Goal: Transaction & Acquisition: Purchase product/service

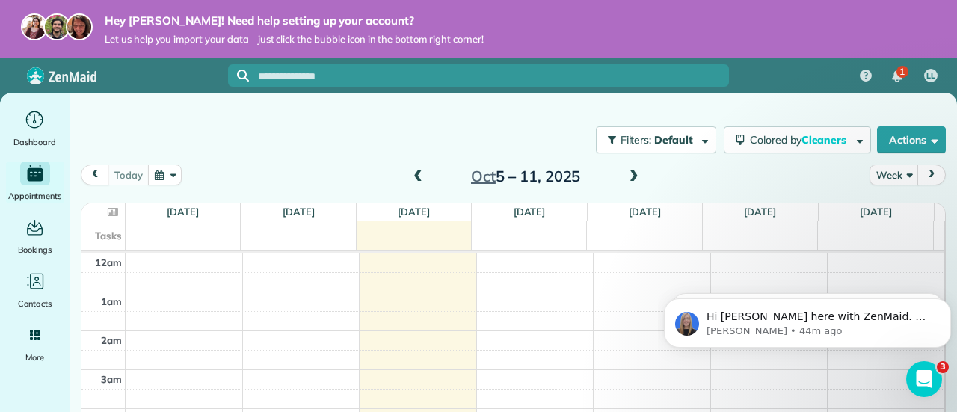
scroll to position [270, 0]
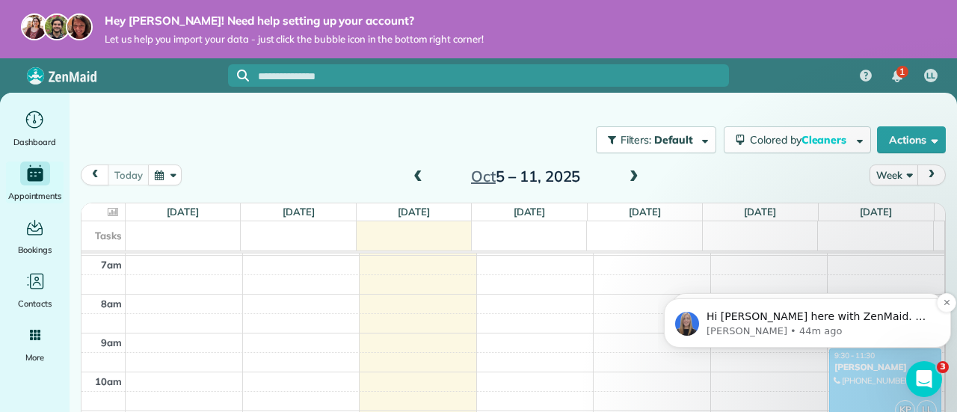
click at [821, 324] on p "Nikolina • 44m ago" at bounding box center [820, 330] width 226 height 13
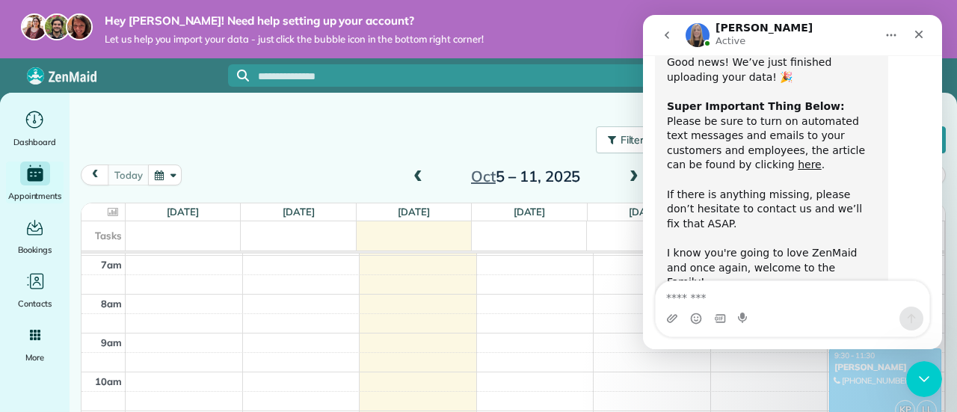
scroll to position [881, 0]
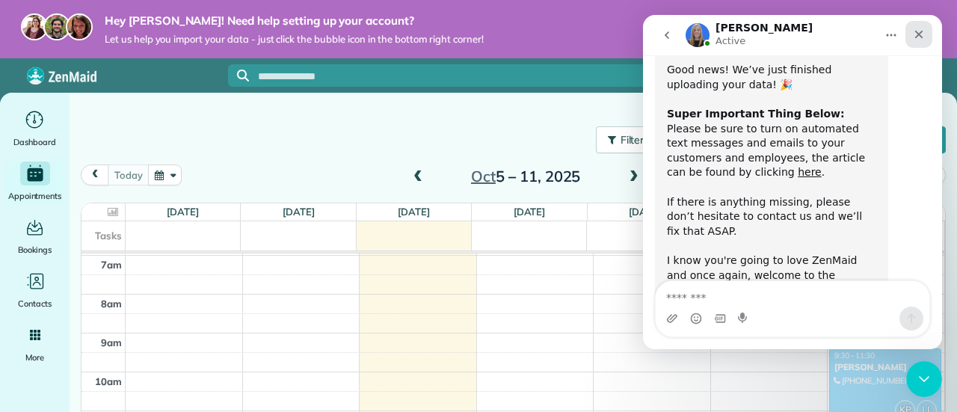
click at [918, 31] on icon "Close" at bounding box center [919, 34] width 12 height 12
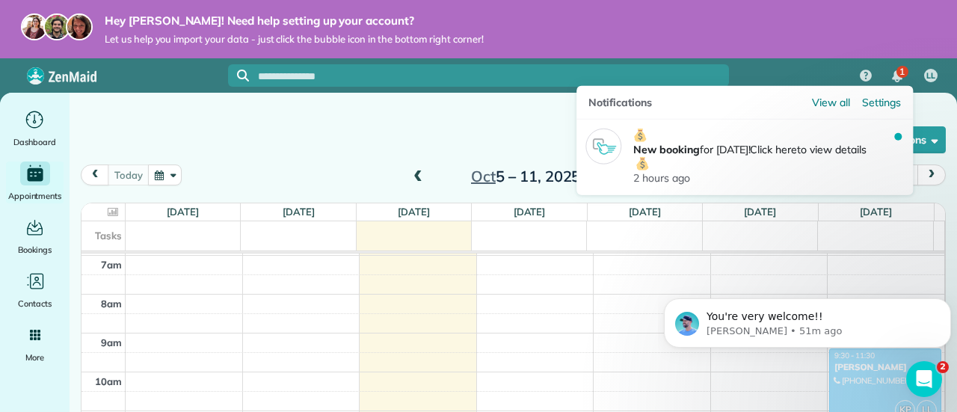
scroll to position [0, 0]
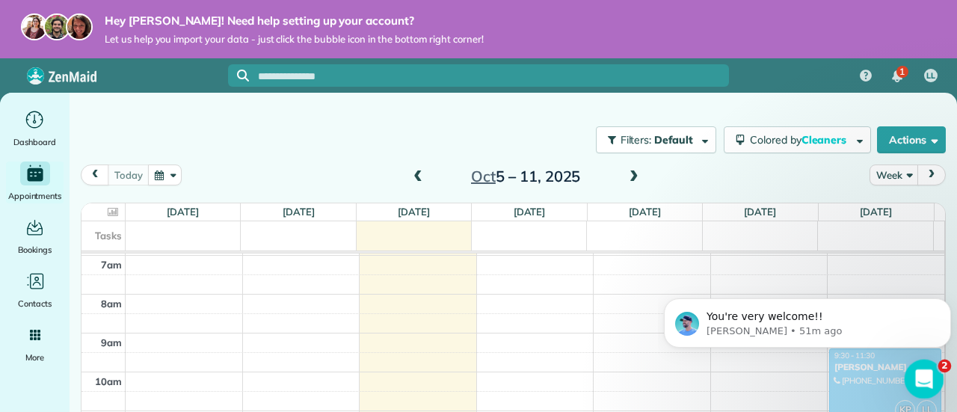
click at [924, 368] on icon "Open Intercom Messenger" at bounding box center [922, 377] width 25 height 25
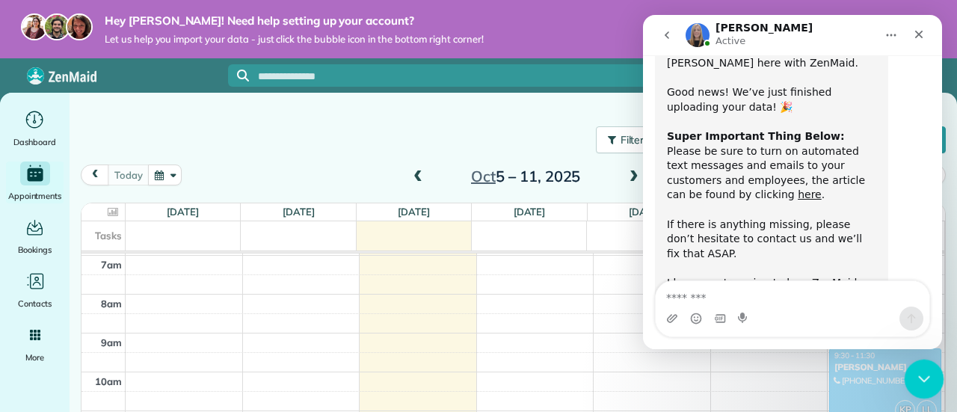
scroll to position [858, 0]
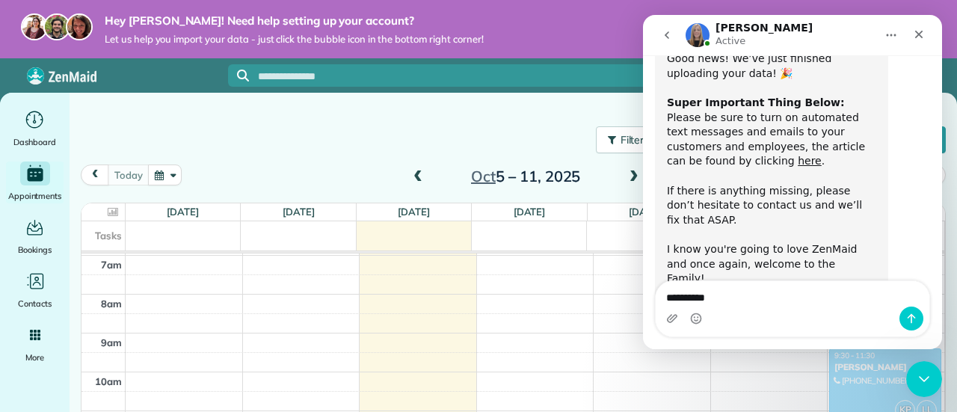
type textarea "**********"
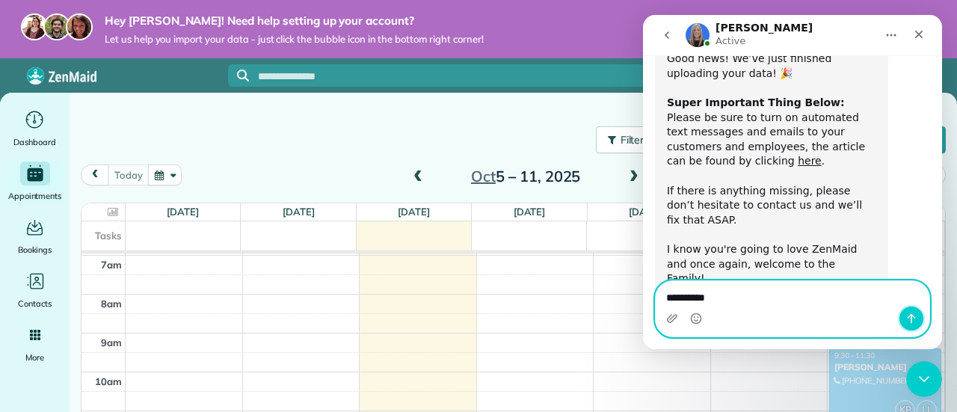
click at [913, 313] on button "Send a message…" at bounding box center [911, 319] width 24 height 24
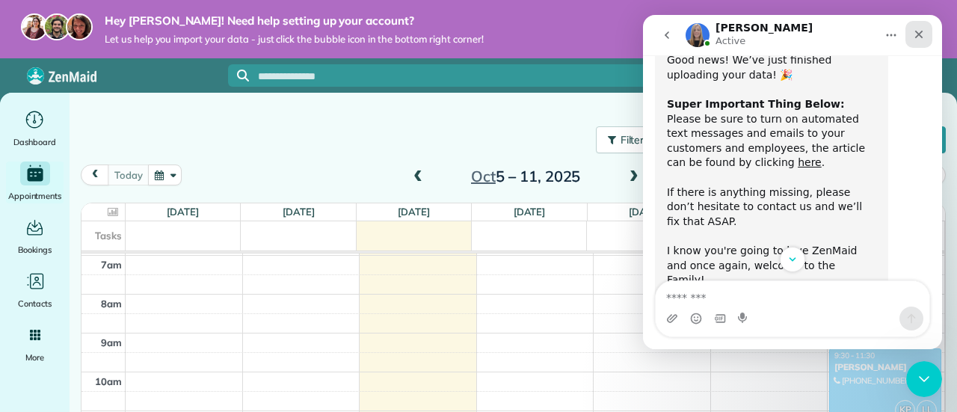
click at [918, 40] on icon "Close" at bounding box center [919, 34] width 12 height 12
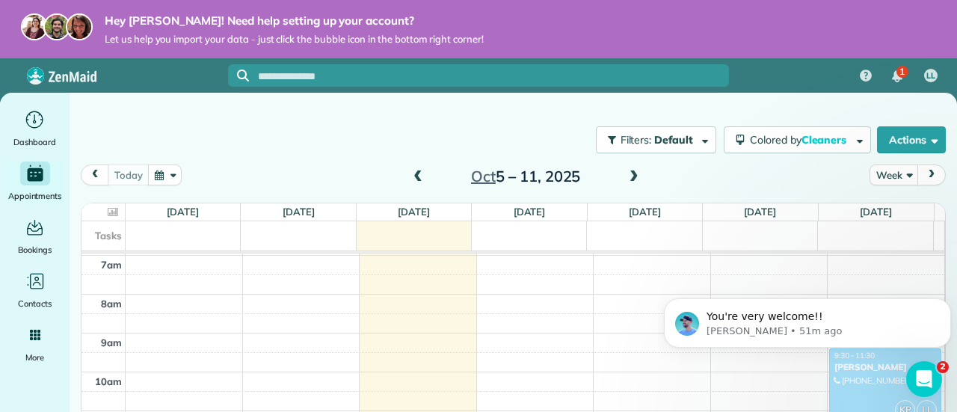
scroll to position [0, 0]
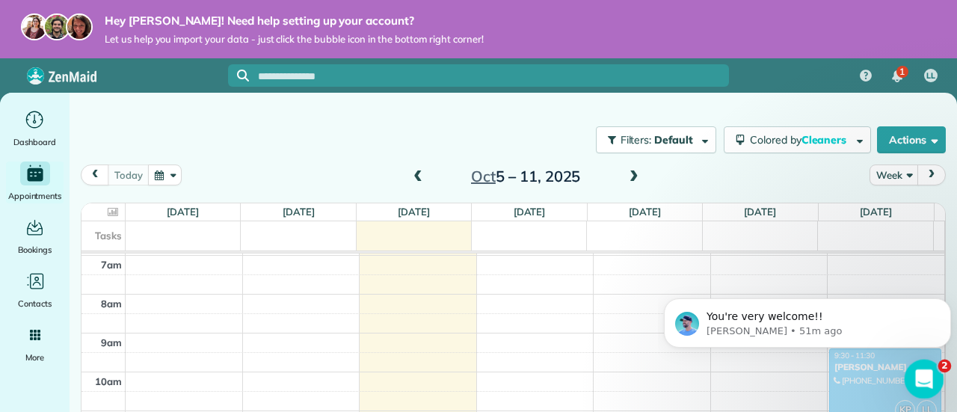
click at [929, 378] on icon "Open Intercom Messenger" at bounding box center [922, 377] width 25 height 25
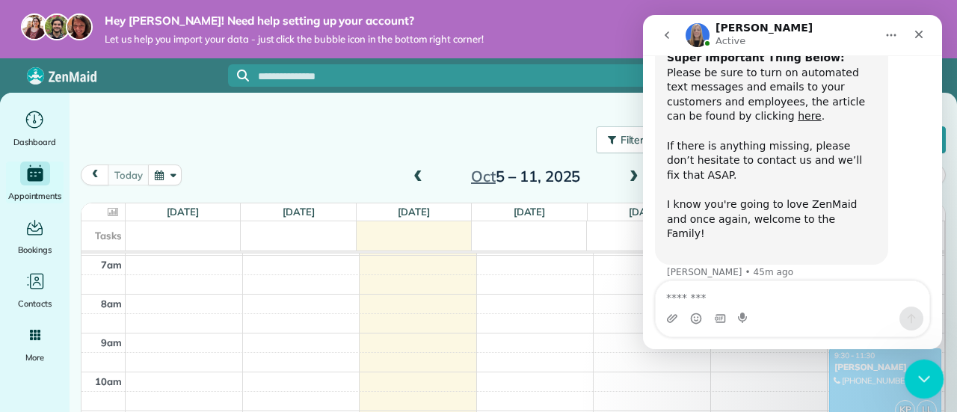
scroll to position [61, 0]
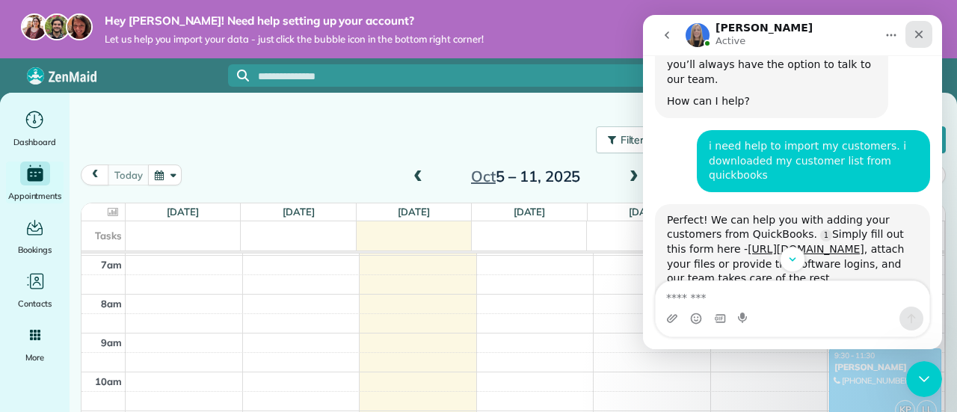
click at [920, 36] on icon "Close" at bounding box center [919, 35] width 8 height 8
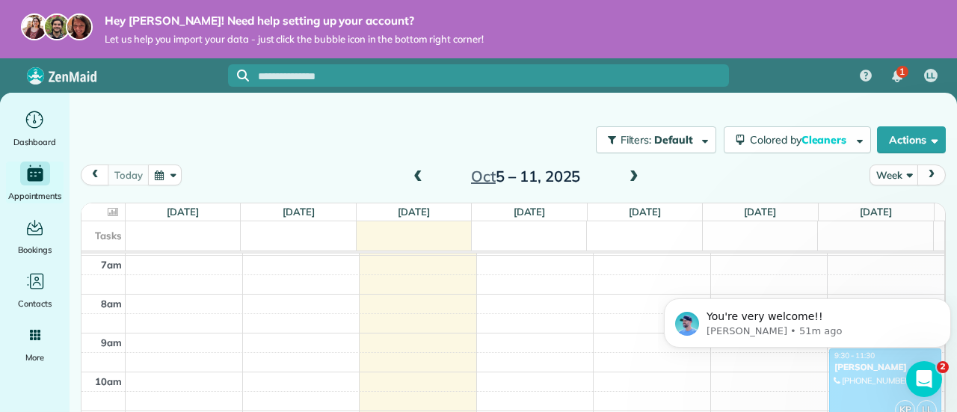
scroll to position [0, 0]
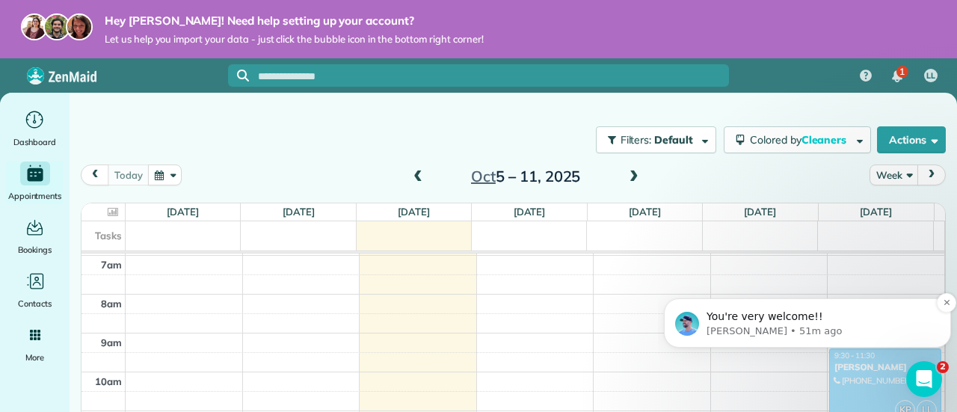
click at [795, 322] on span "You're very welcome!!" at bounding box center [765, 316] width 117 height 12
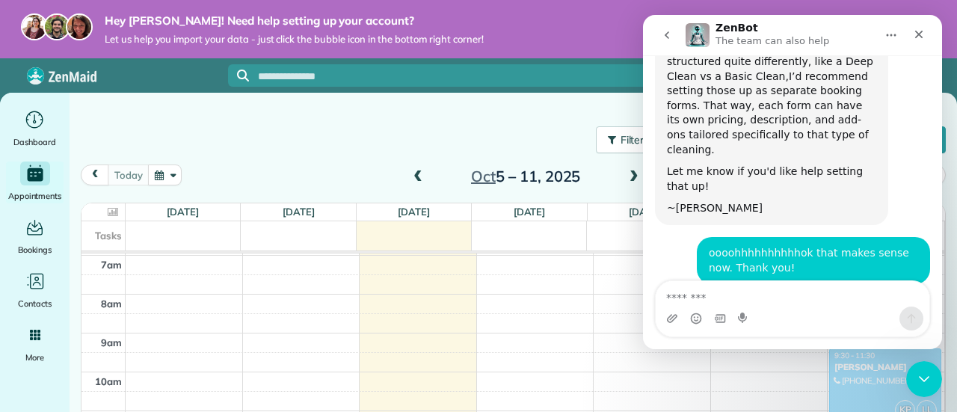
scroll to position [1289, 0]
click at [33, 292] on icon "Main" at bounding box center [35, 282] width 22 height 22
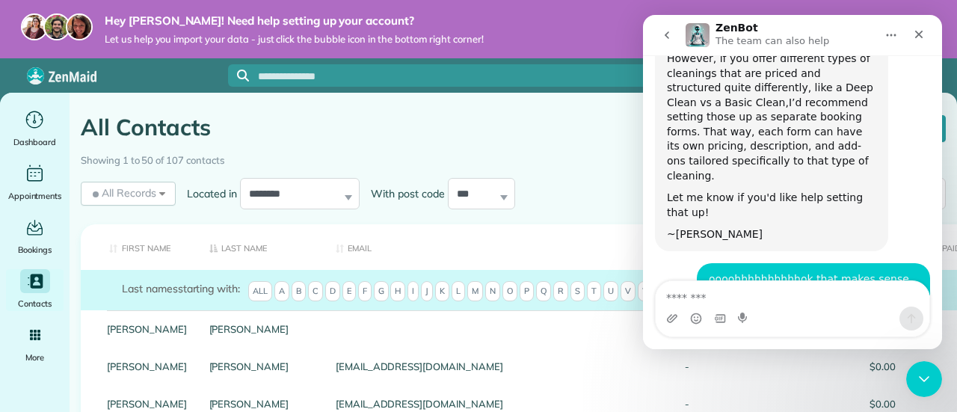
scroll to position [1264, 0]
click at [918, 38] on icon "Close" at bounding box center [919, 34] width 12 height 12
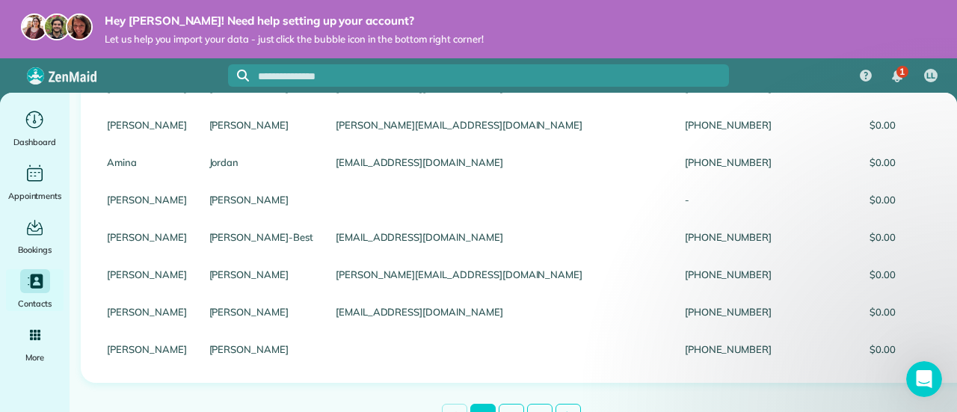
scroll to position [1823, 0]
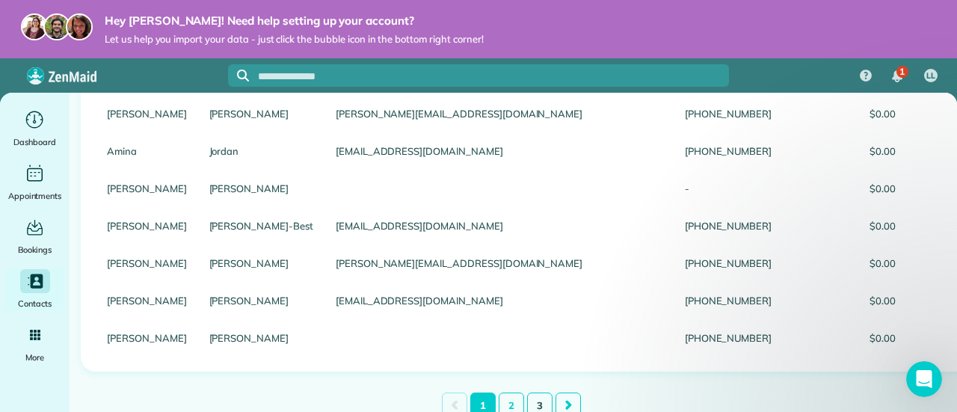
click at [535, 404] on link "3" at bounding box center [539, 406] width 25 height 26
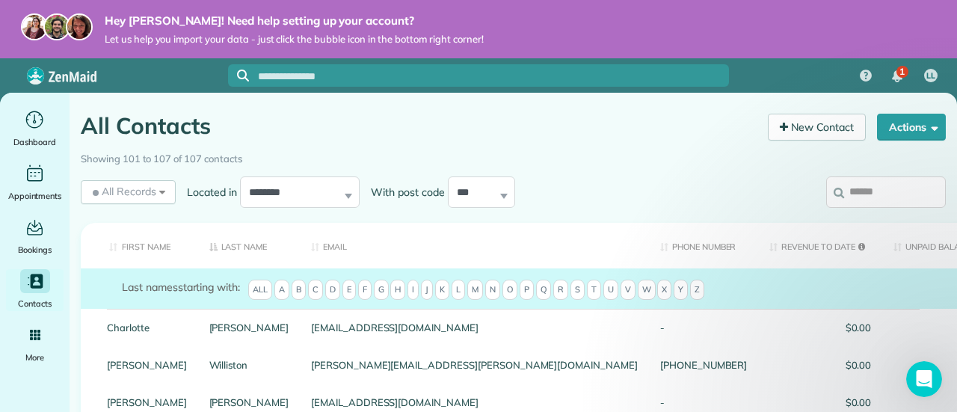
scroll to position [0, 0]
click at [315, 285] on span "C" at bounding box center [315, 291] width 15 height 21
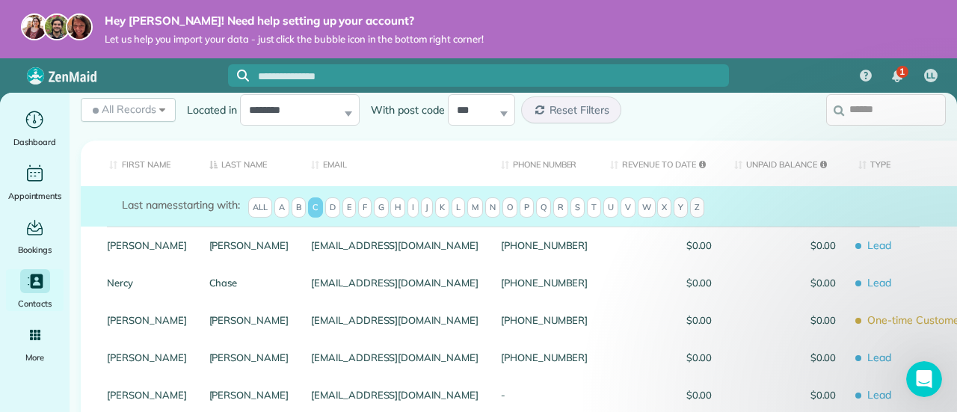
scroll to position [90, 0]
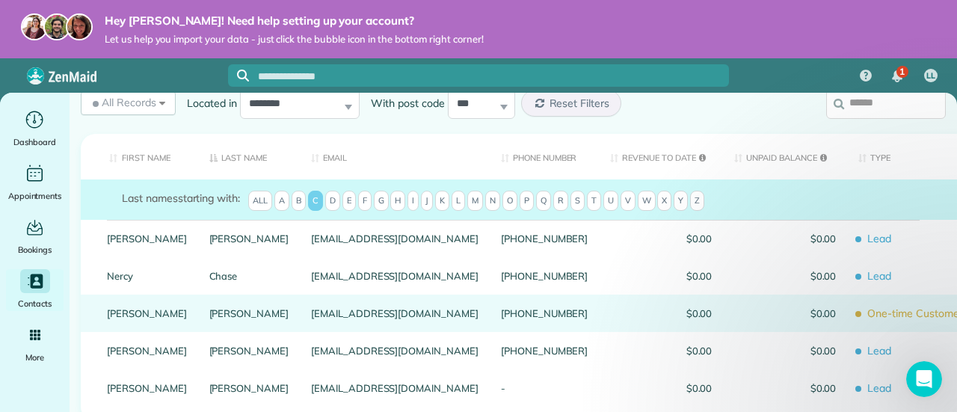
click at [117, 313] on link "Jean" at bounding box center [147, 313] width 80 height 10
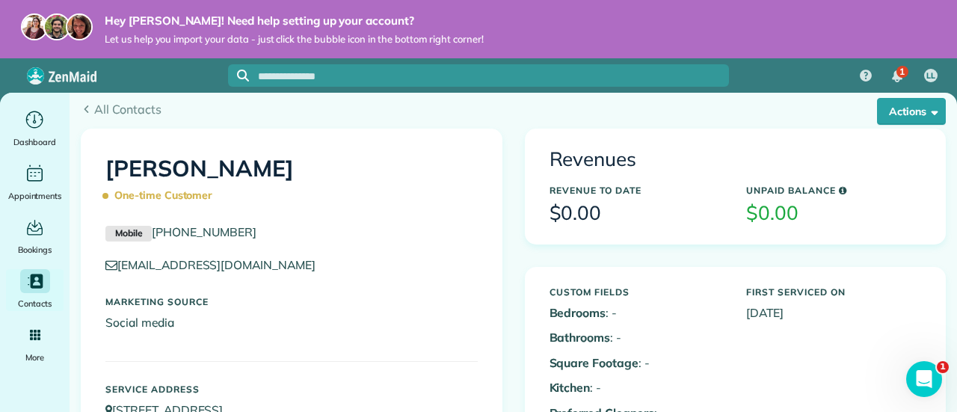
scroll to position [7, 0]
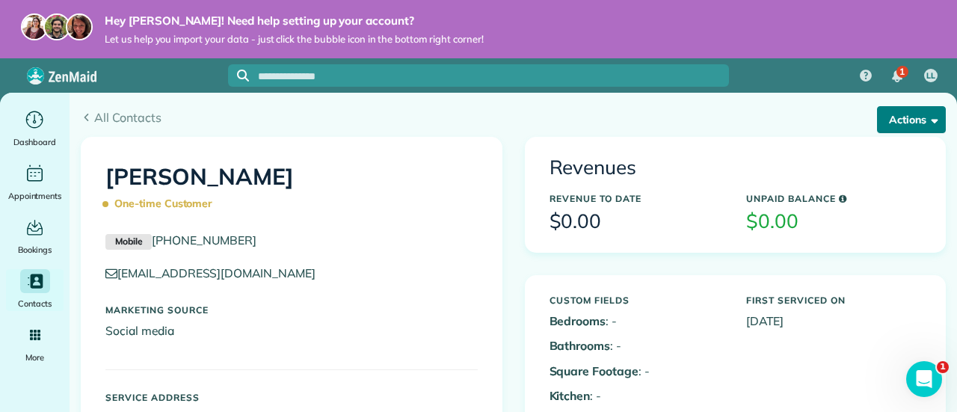
click at [926, 119] on button "Actions" at bounding box center [911, 119] width 69 height 27
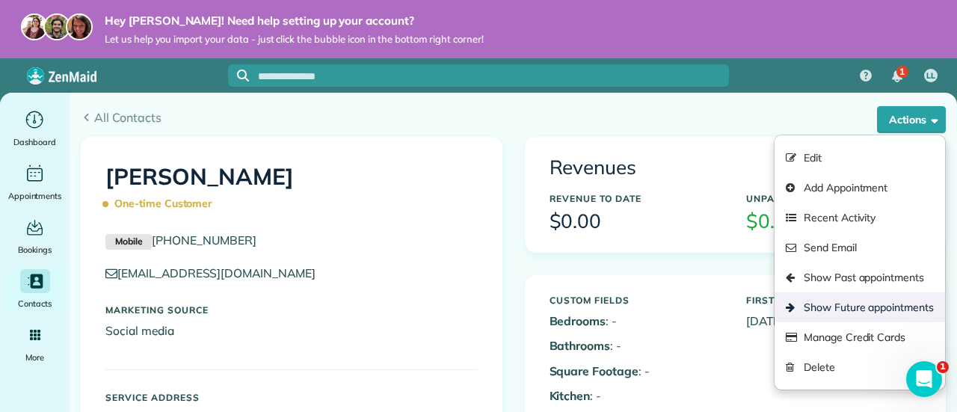
click at [809, 307] on link "Show Future appointments" at bounding box center [860, 307] width 170 height 30
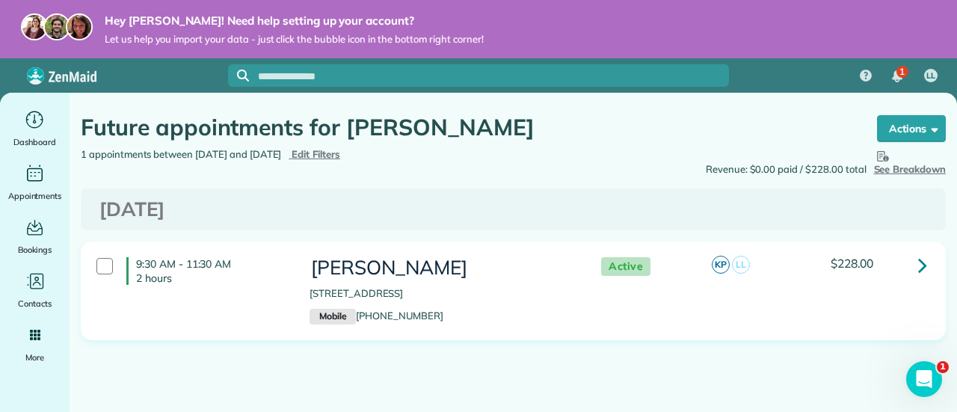
click at [917, 267] on link at bounding box center [923, 265] width 30 height 30
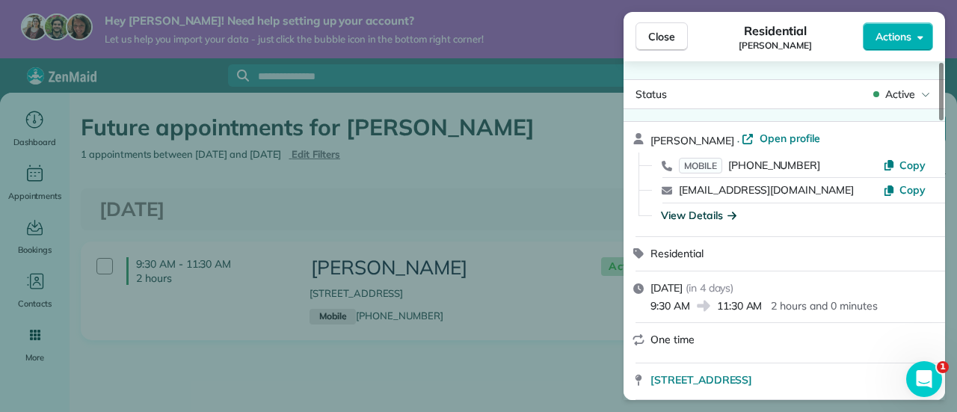
click at [730, 212] on icon "button" at bounding box center [731, 214] width 9 height 15
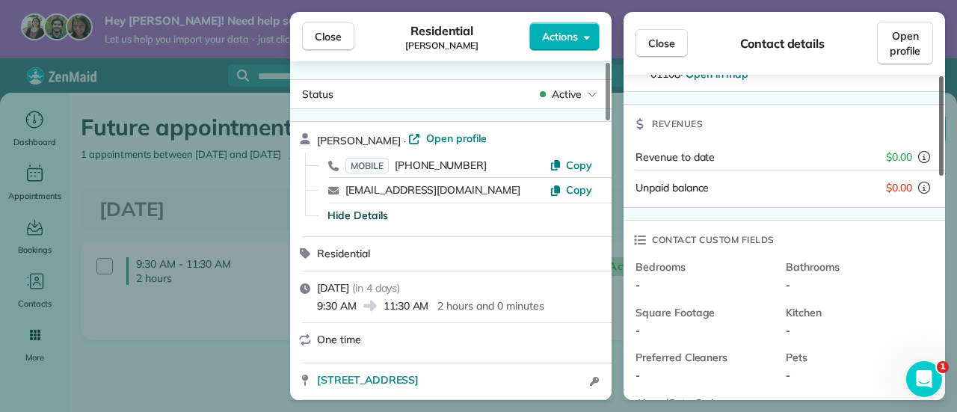
scroll to position [140, 0]
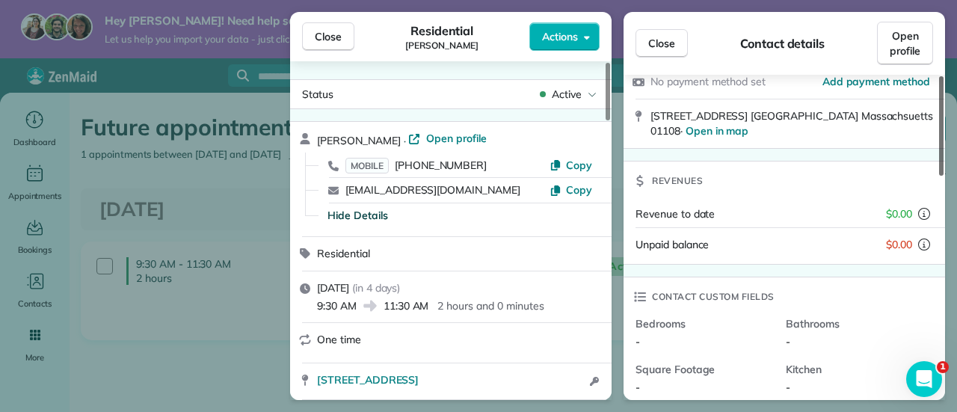
drag, startPoint x: 941, startPoint y: 111, endPoint x: 950, endPoint y: 153, distance: 43.6
click at [944, 153] on div at bounding box center [941, 125] width 4 height 99
click at [587, 38] on icon "button" at bounding box center [587, 38] width 6 height 4
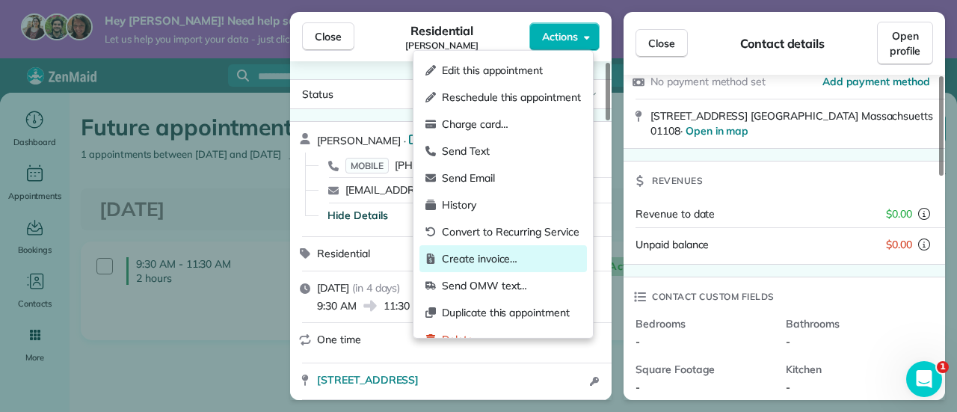
click at [472, 266] on span "Create invoice…" at bounding box center [511, 258] width 139 height 15
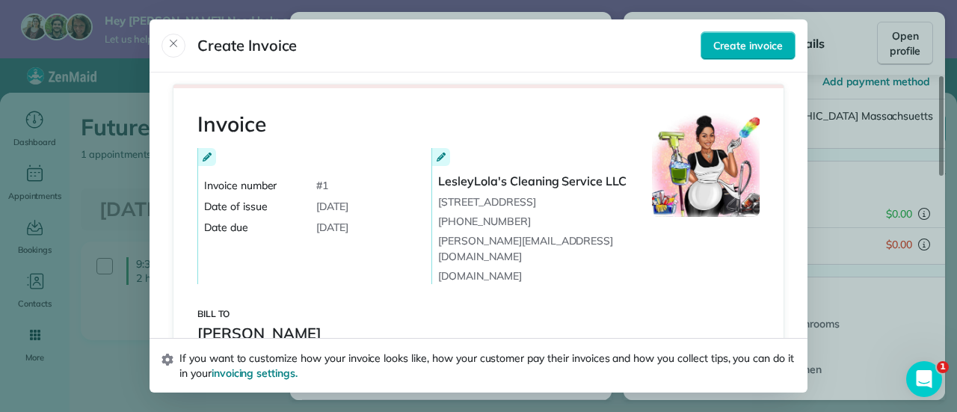
click at [343, 182] on div "Invoice number # 1" at bounding box center [313, 185] width 218 height 15
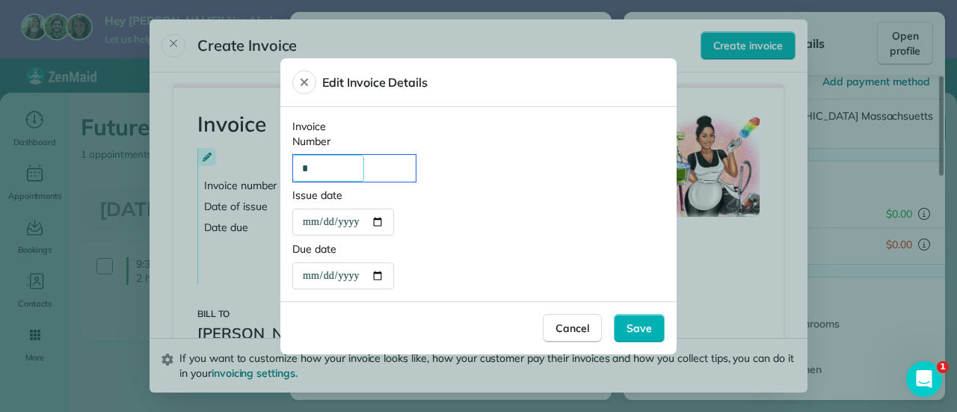
click at [327, 173] on div "*" at bounding box center [354, 168] width 123 height 27
type div "*"
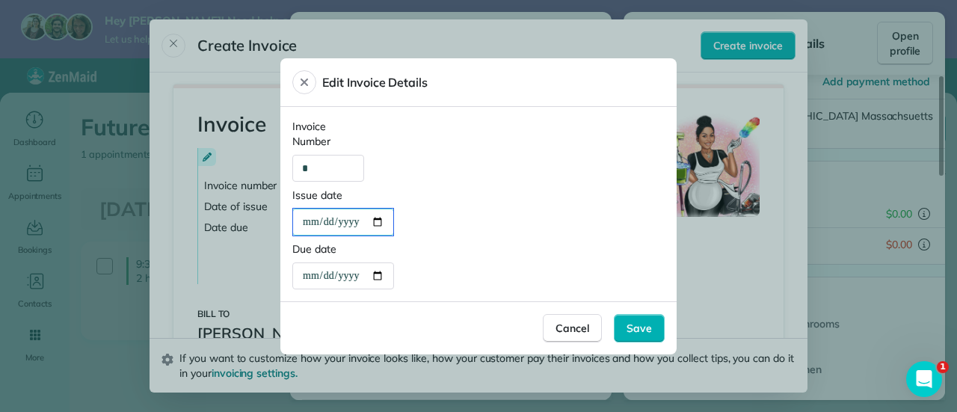
click at [386, 222] on div "**********" at bounding box center [343, 222] width 100 height 27
click at [425, 237] on div "**********" at bounding box center [478, 204] width 396 height 194
click at [387, 225] on div "**********" at bounding box center [343, 222] width 100 height 27
click at [383, 274] on div "**********" at bounding box center [343, 275] width 100 height 27
type div "**********"
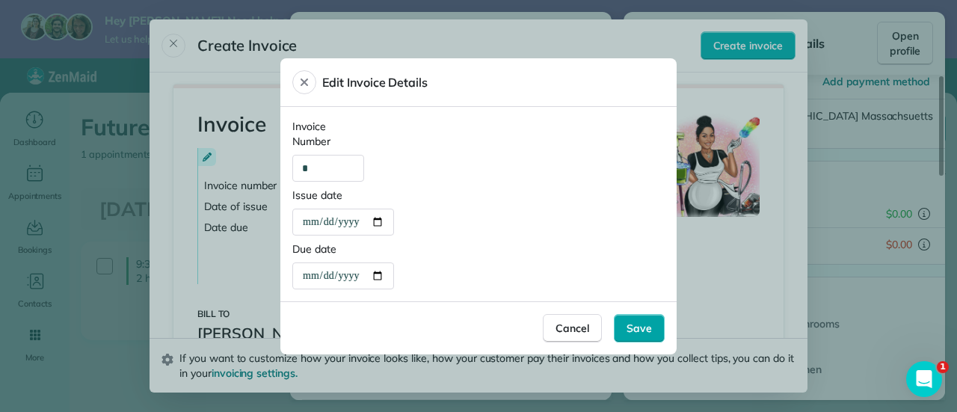
click at [636, 325] on span "Save" at bounding box center [639, 328] width 25 height 15
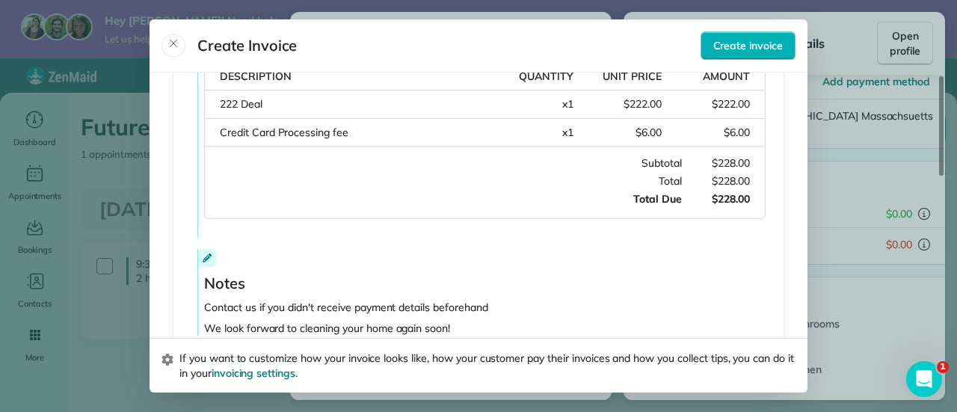
scroll to position [404, 0]
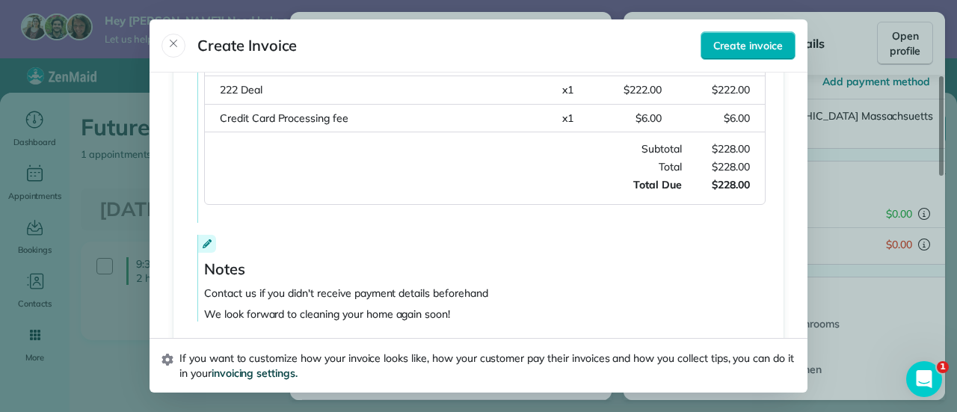
click at [272, 373] on span "invoicing settings." at bounding box center [255, 372] width 86 height 13
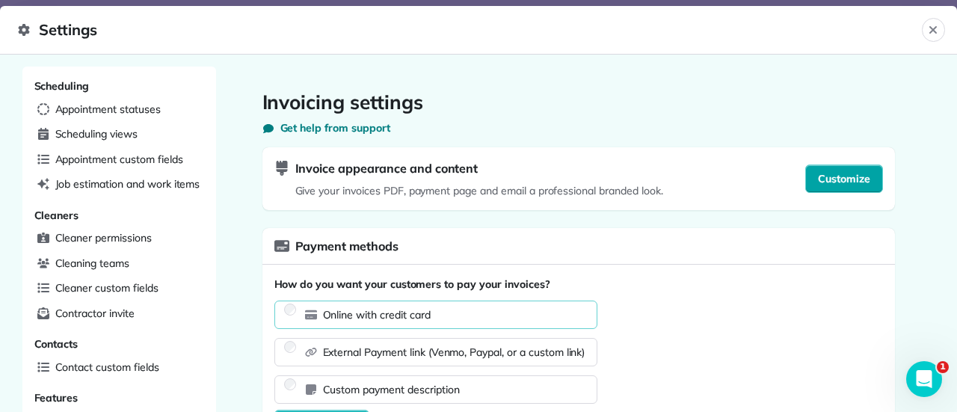
click at [847, 178] on span "Customize" at bounding box center [844, 178] width 52 height 15
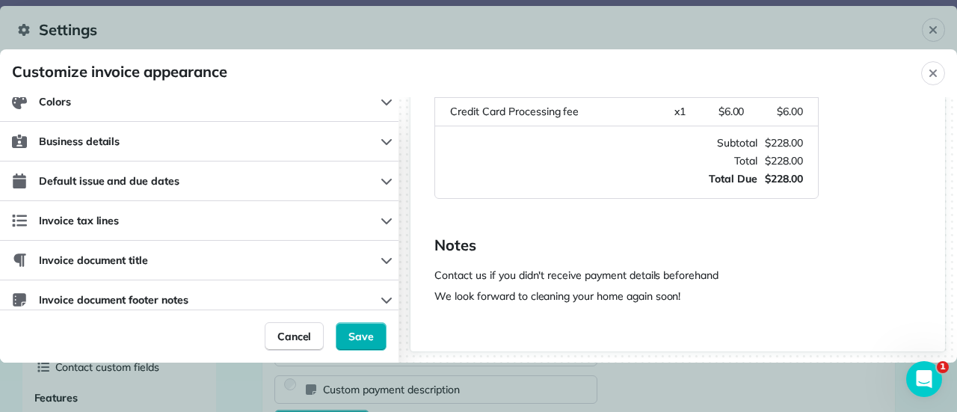
scroll to position [61, 0]
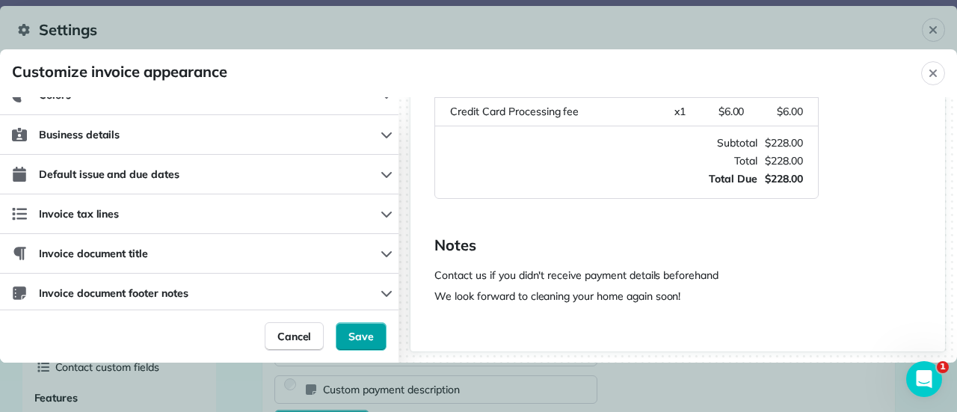
click at [364, 337] on span "Save" at bounding box center [360, 336] width 25 height 15
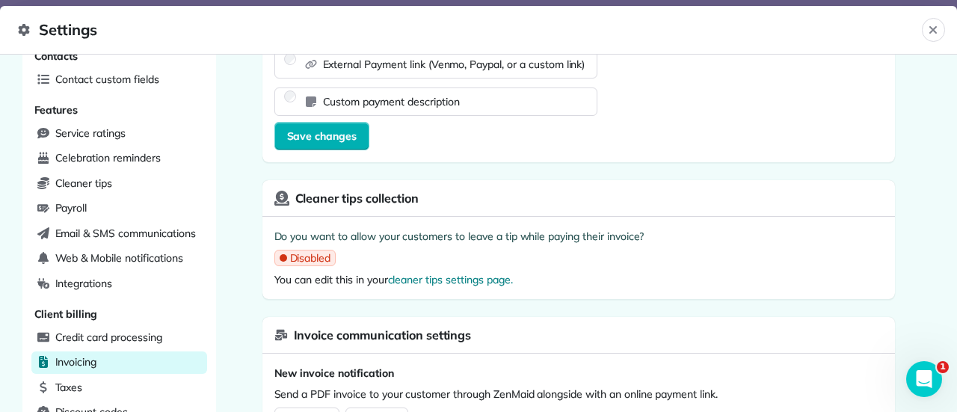
scroll to position [298, 0]
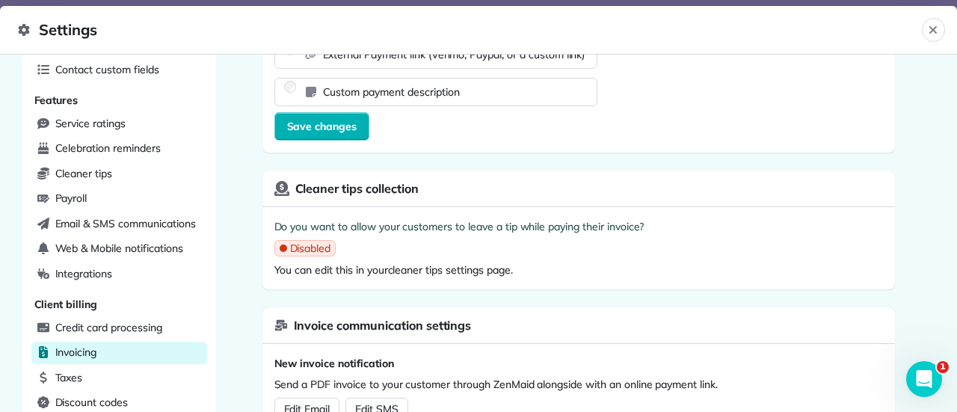
click at [408, 265] on link "cleaner tips settings page." at bounding box center [450, 269] width 125 height 13
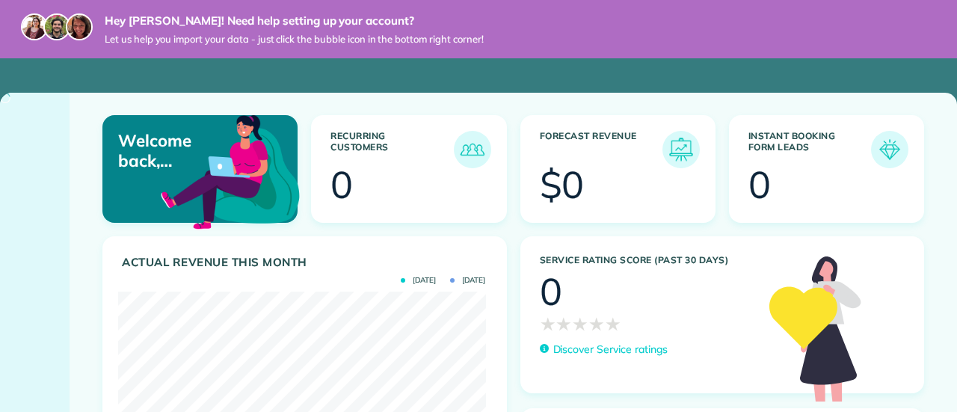
scroll to position [163, 368]
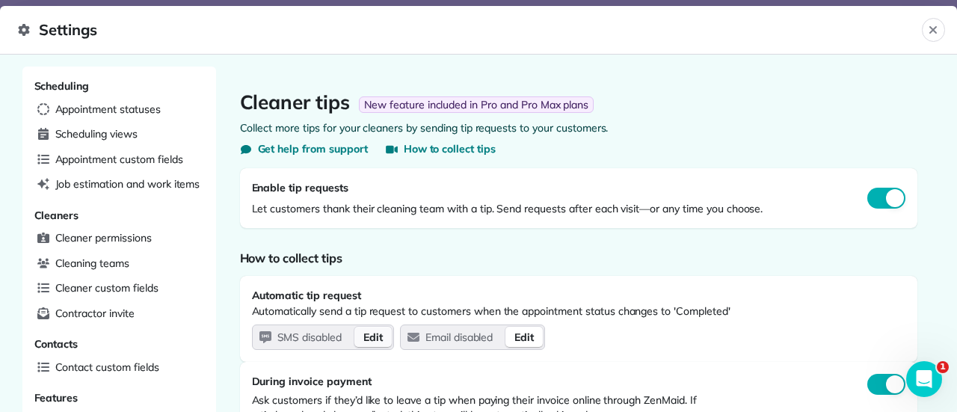
click at [379, 333] on button "Edit" at bounding box center [373, 337] width 39 height 22
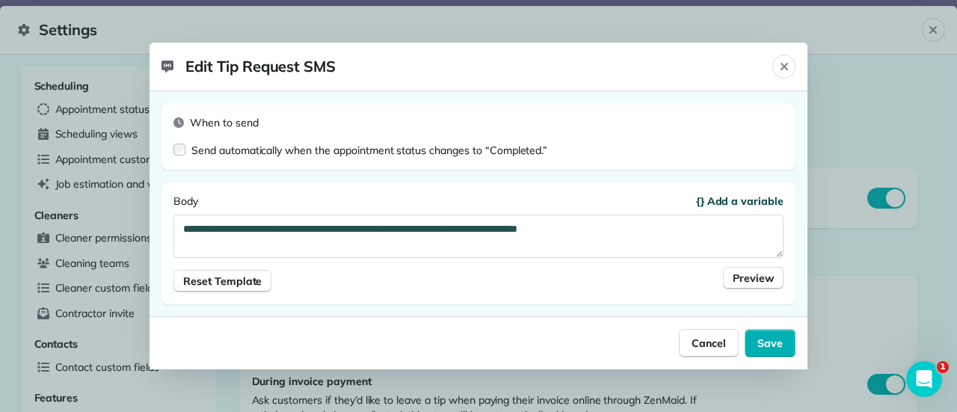
click at [721, 204] on span "{} Add a variable" at bounding box center [739, 201] width 87 height 15
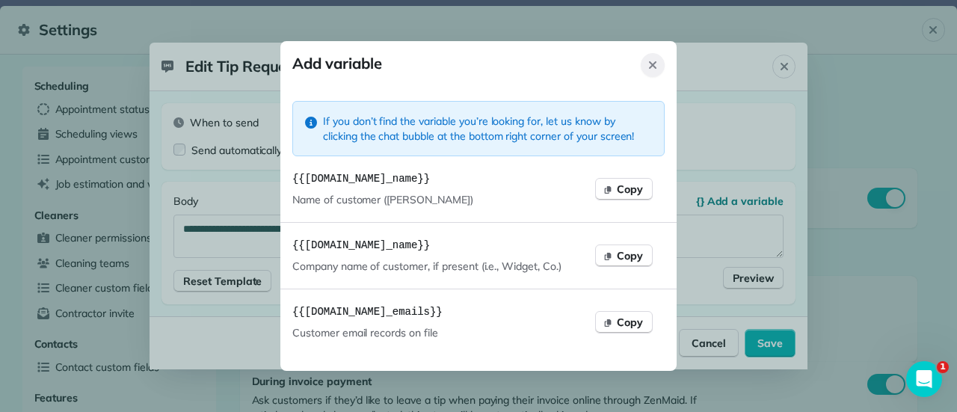
click at [653, 67] on icon "Close" at bounding box center [652, 64] width 7 height 7
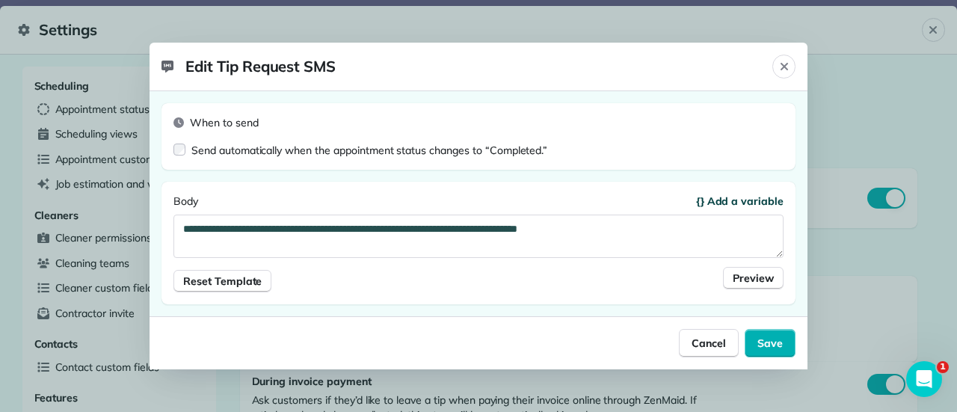
click at [729, 200] on span "{} Add a variable" at bounding box center [739, 201] width 87 height 15
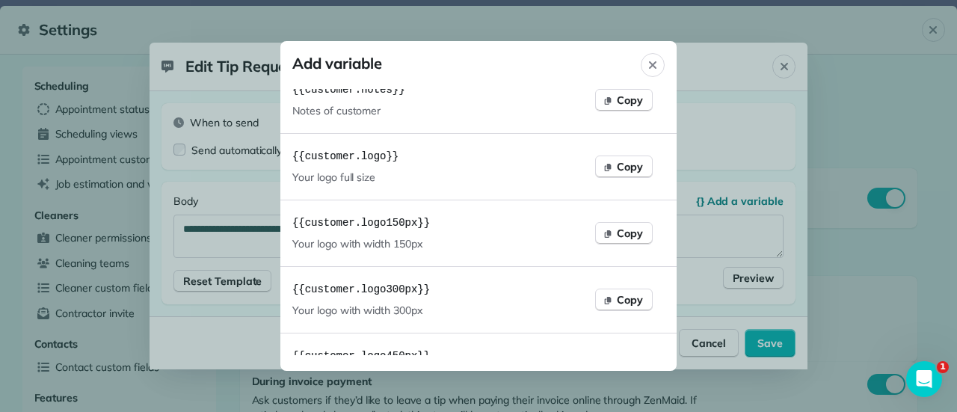
scroll to position [1150, 0]
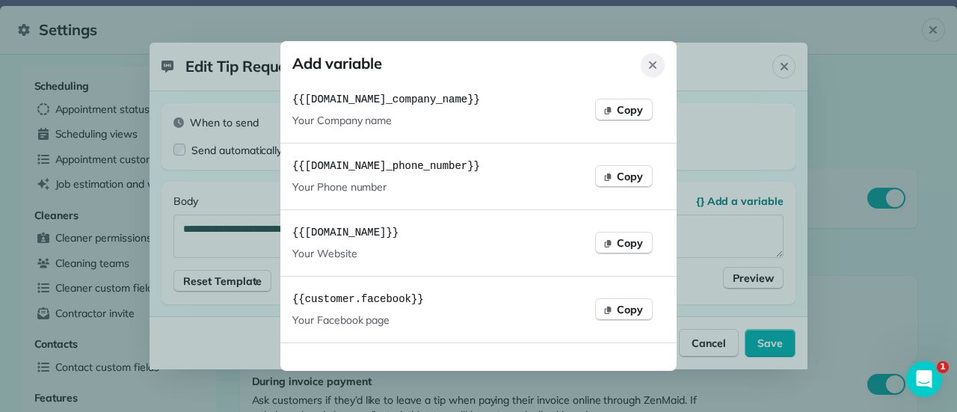
click at [653, 68] on icon "Close" at bounding box center [653, 65] width 12 height 12
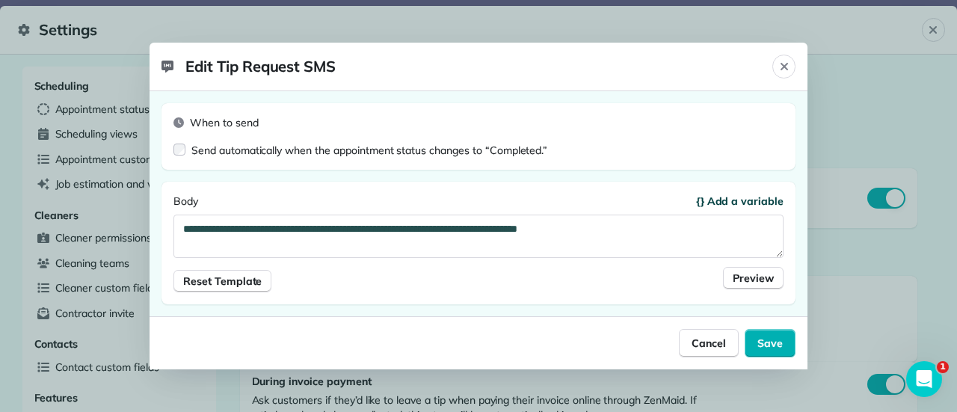
click at [725, 207] on span "{} Add a variable" at bounding box center [739, 201] width 87 height 15
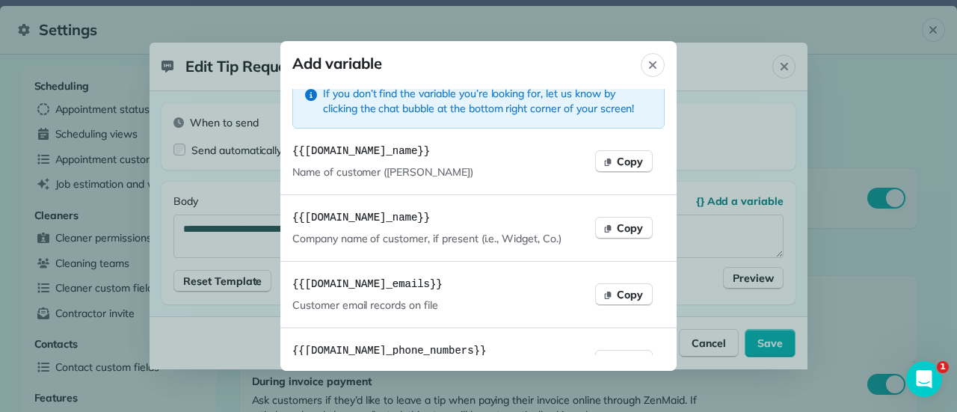
scroll to position [0, 0]
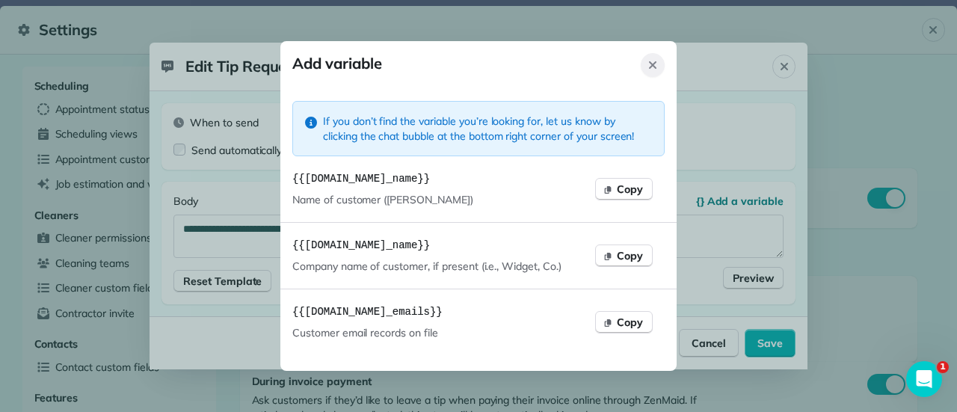
click at [653, 67] on icon "Close" at bounding box center [652, 64] width 7 height 7
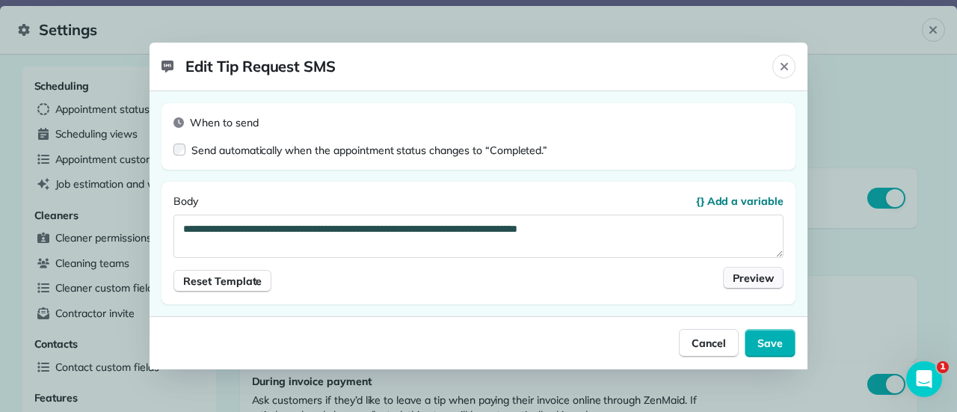
click at [762, 283] on span "Preview" at bounding box center [753, 278] width 41 height 15
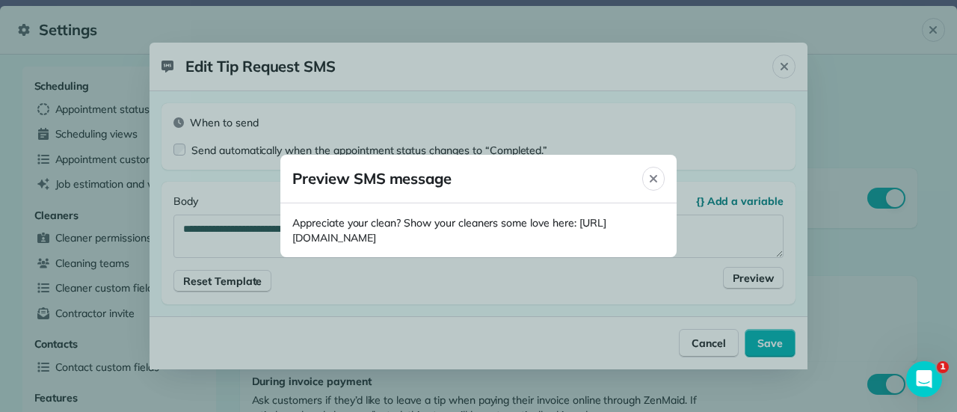
click at [778, 340] on div at bounding box center [478, 206] width 957 height 412
click at [653, 177] on icon "Close" at bounding box center [653, 178] width 7 height 7
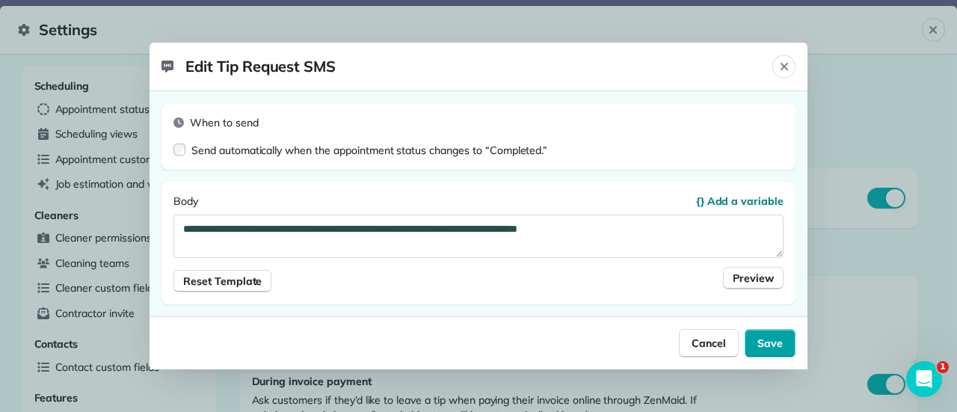
click at [769, 342] on span "Save" at bounding box center [769, 343] width 25 height 15
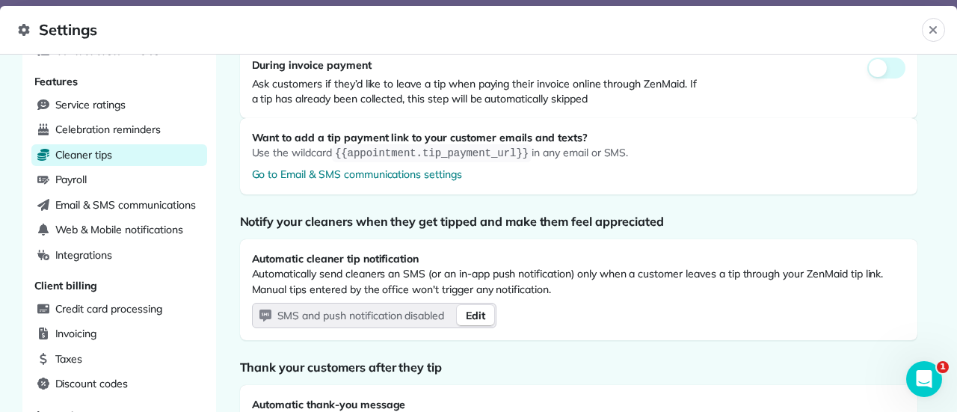
scroll to position [318, 0]
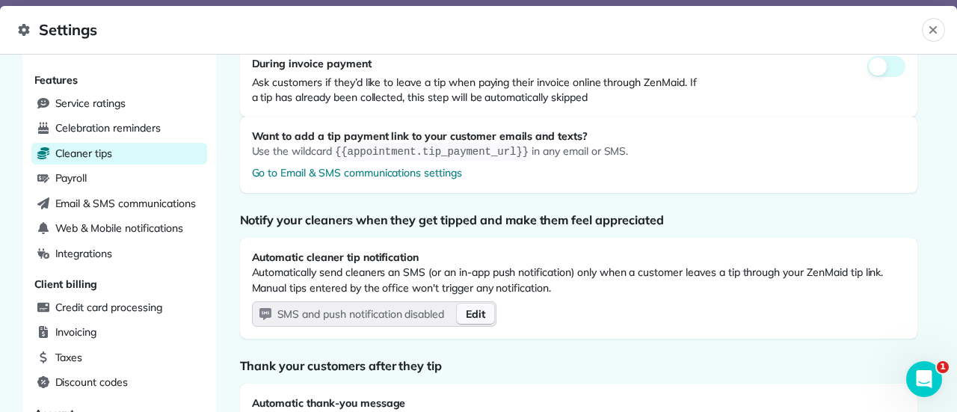
click at [471, 310] on span "Edit" at bounding box center [475, 314] width 19 height 15
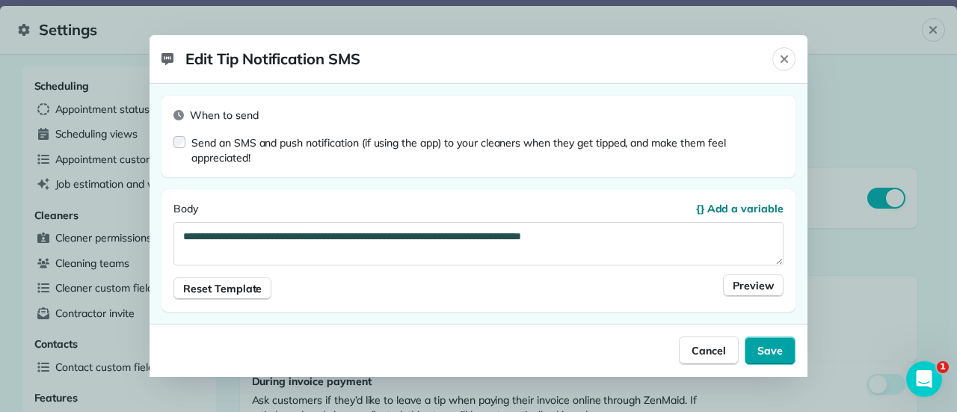
click at [755, 354] on button "Save" at bounding box center [770, 350] width 51 height 28
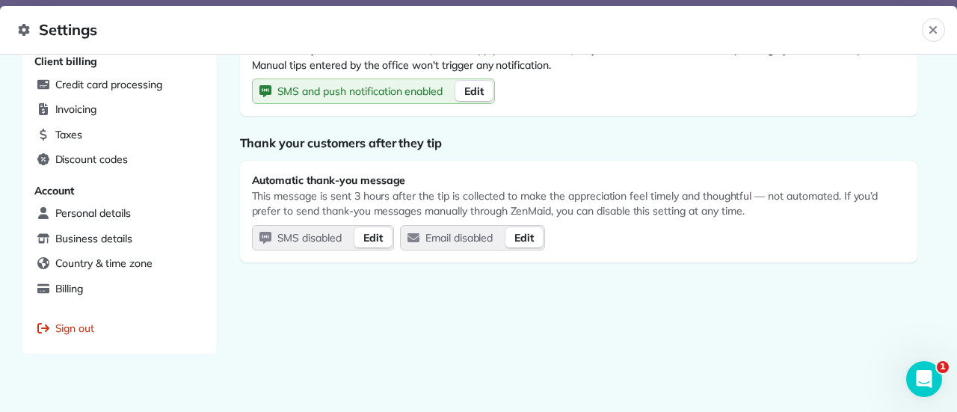
scroll to position [542, 0]
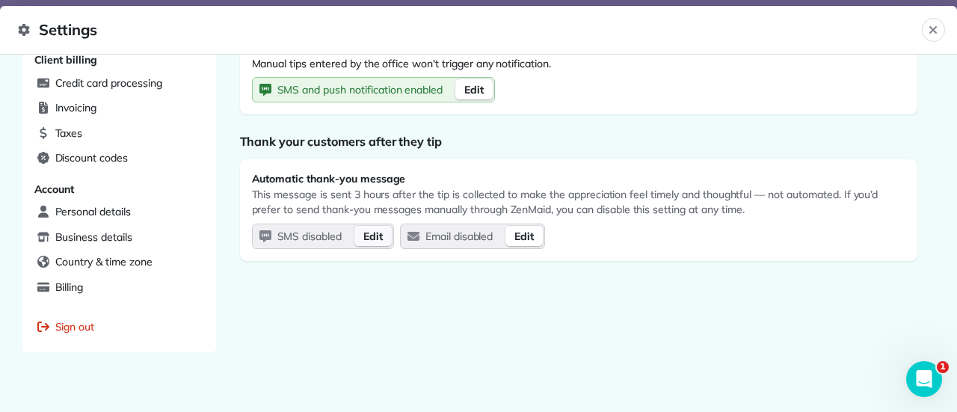
click at [363, 229] on span "Edit" at bounding box center [372, 236] width 19 height 15
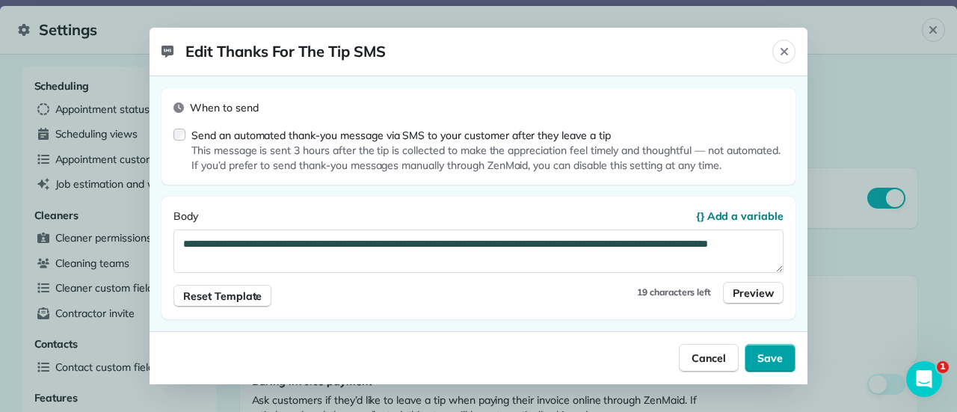
click at [763, 354] on span "Save" at bounding box center [769, 358] width 25 height 15
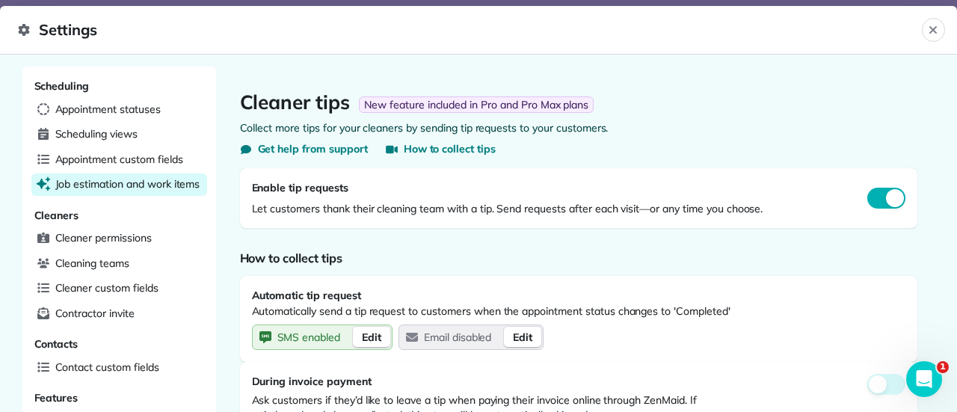
click at [126, 182] on span "Job estimation and work items" at bounding box center [127, 183] width 145 height 15
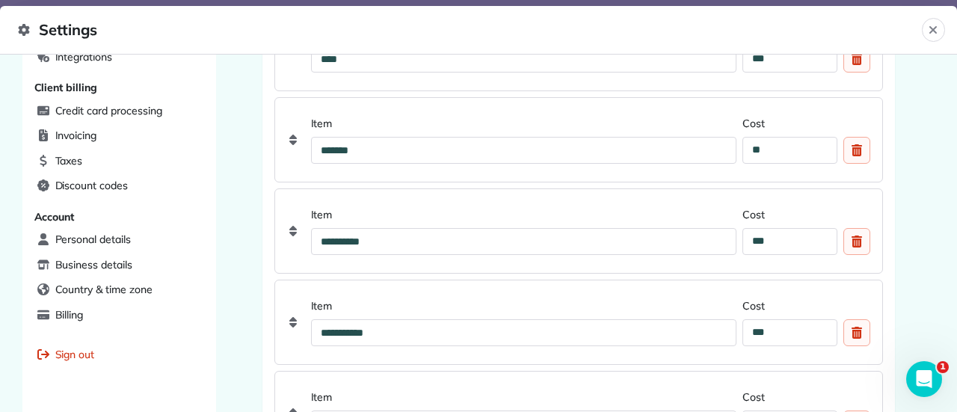
scroll to position [516, 0]
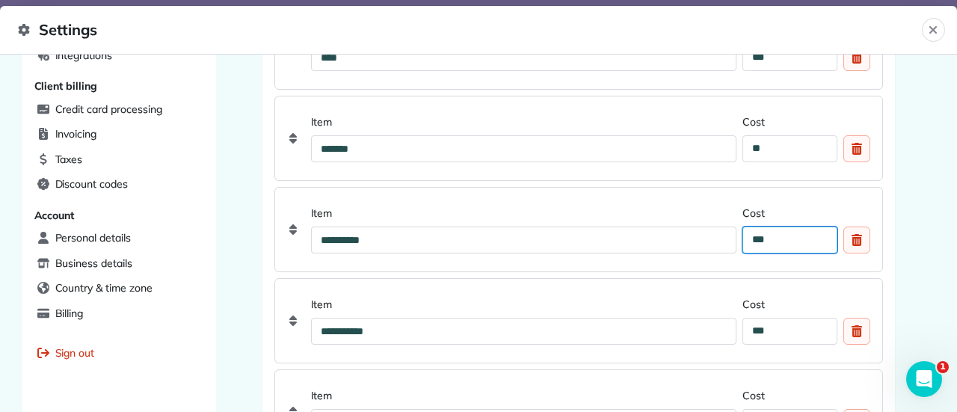
click at [794, 227] on input "***" at bounding box center [789, 240] width 94 height 27
type input "***"
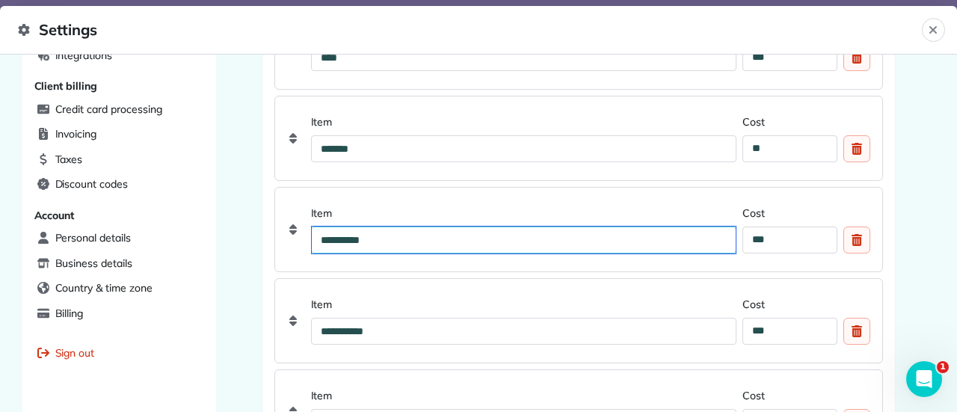
click at [476, 235] on input "**********" at bounding box center [524, 240] width 425 height 27
type input "**********"
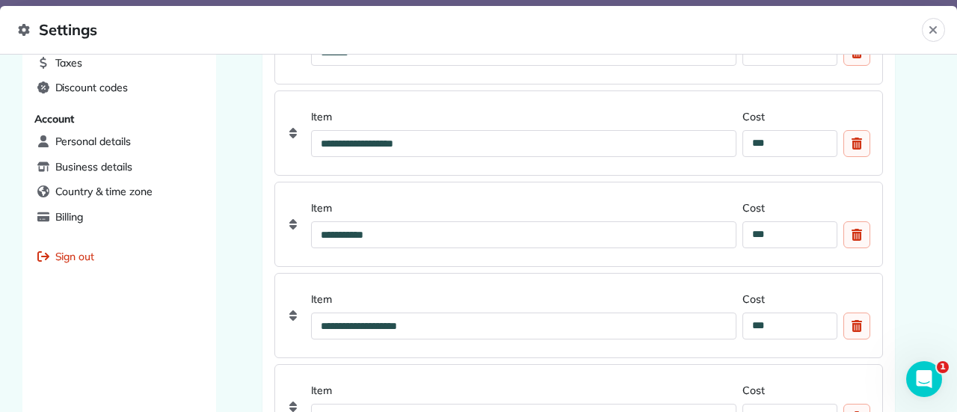
scroll to position [626, 0]
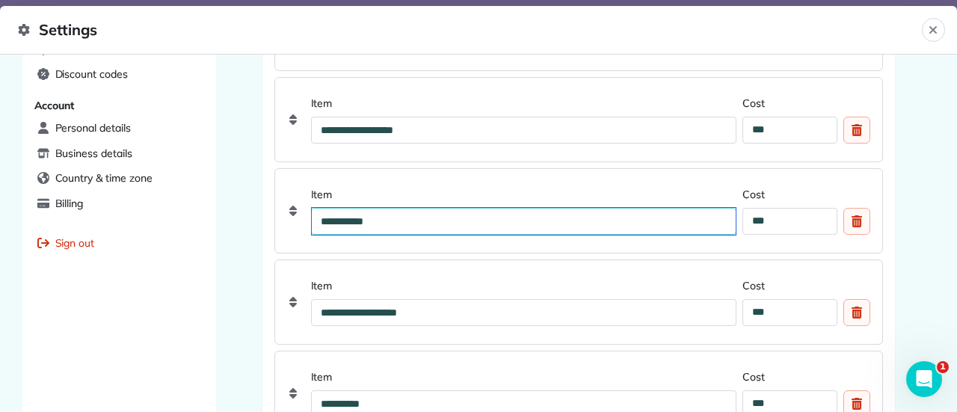
click at [517, 221] on input "**********" at bounding box center [524, 221] width 425 height 27
type input "**********"
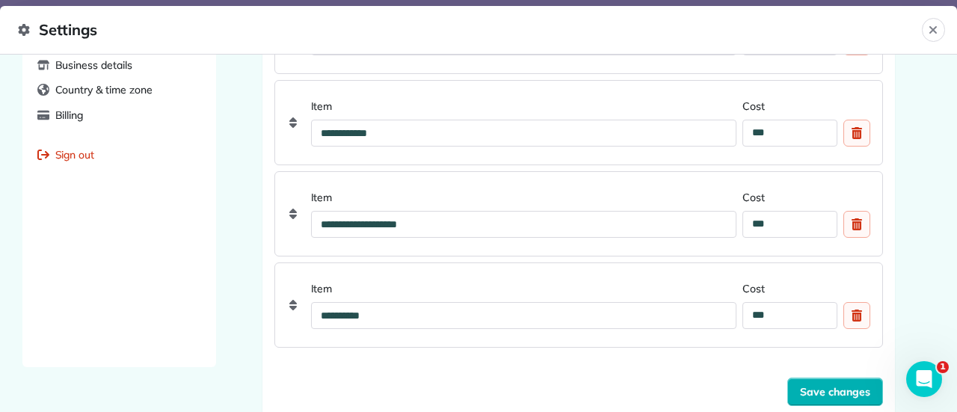
scroll to position [738, 0]
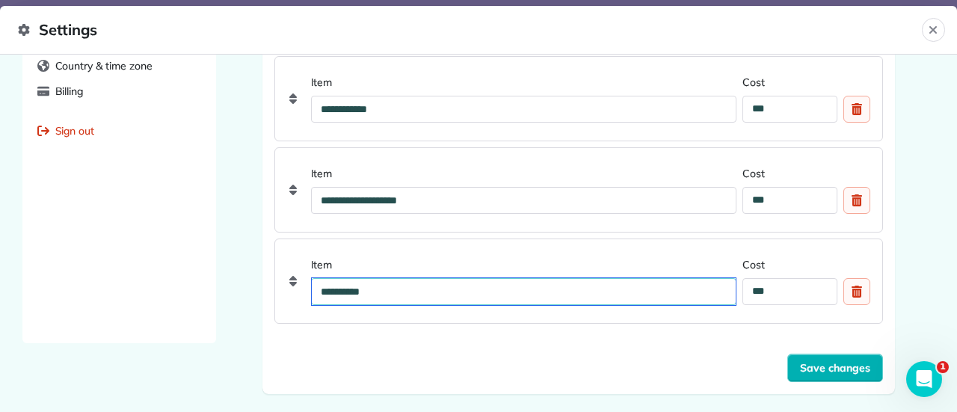
click at [504, 295] on input "**********" at bounding box center [524, 291] width 425 height 27
type input "**********"
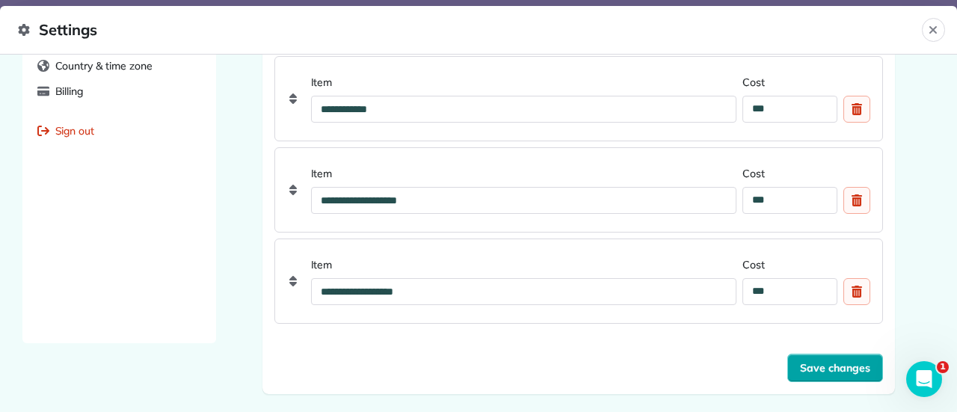
click at [810, 363] on span "Save changes" at bounding box center [835, 367] width 70 height 15
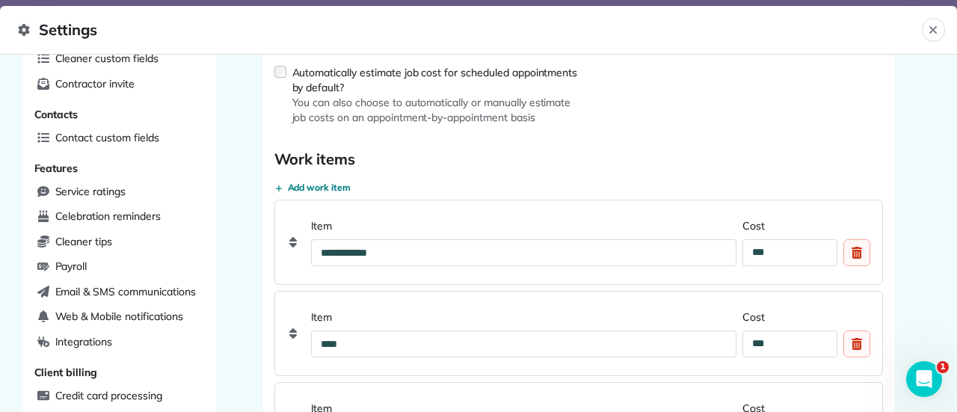
scroll to position [223, 0]
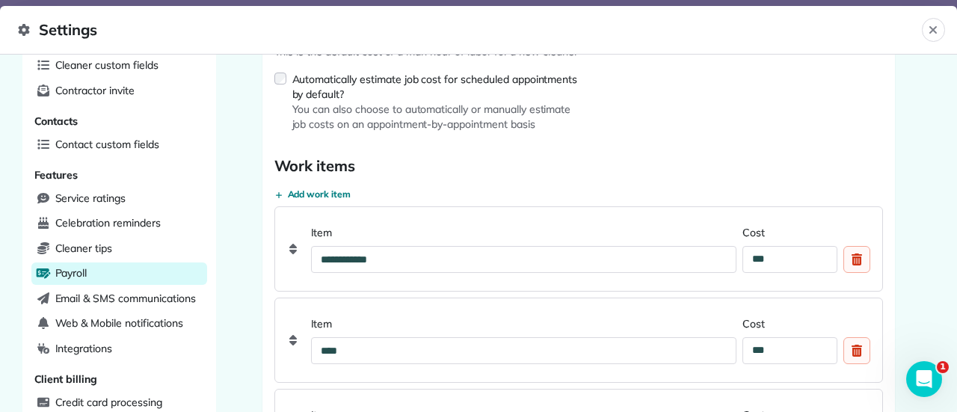
click at [73, 268] on span "Payroll" at bounding box center [71, 272] width 32 height 15
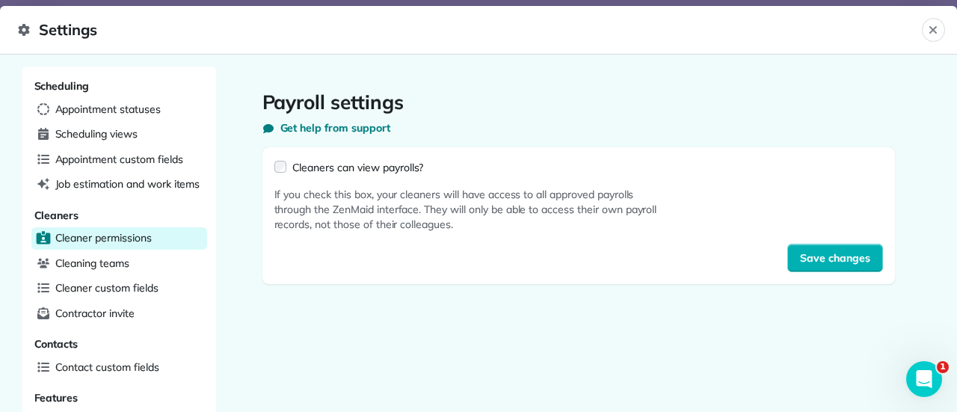
click at [80, 241] on span "Cleaner permissions" at bounding box center [103, 237] width 96 height 15
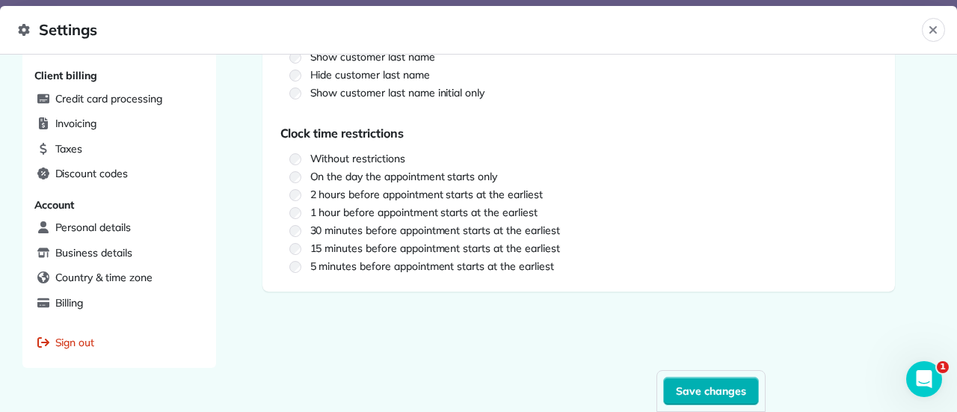
scroll to position [542, 0]
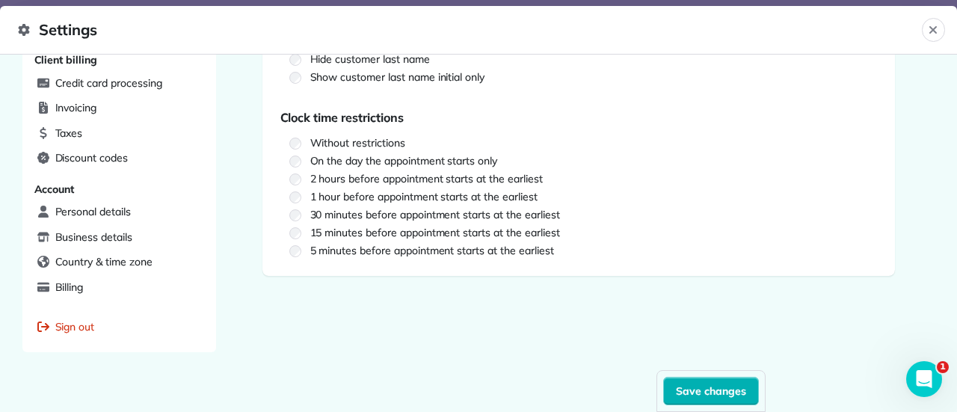
drag, startPoint x: 951, startPoint y: 165, endPoint x: 25, endPoint y: 6, distance: 939.9
click at [727, 384] on button "Save changes" at bounding box center [711, 391] width 96 height 28
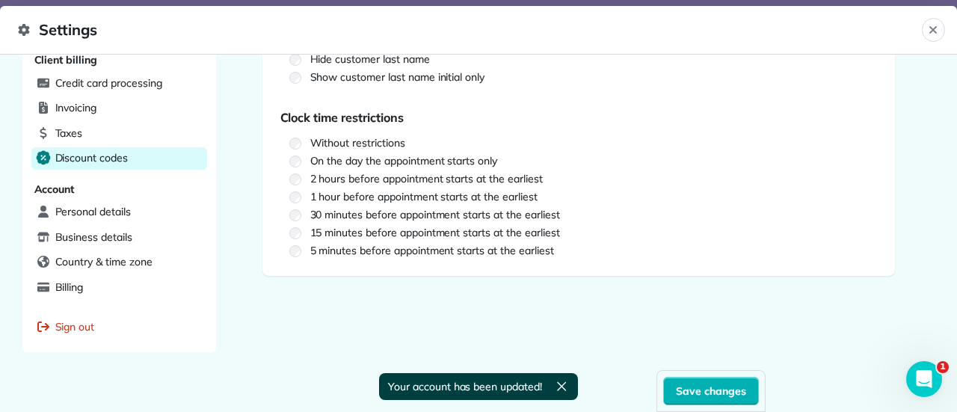
click at [98, 150] on span "Discount codes" at bounding box center [91, 157] width 73 height 15
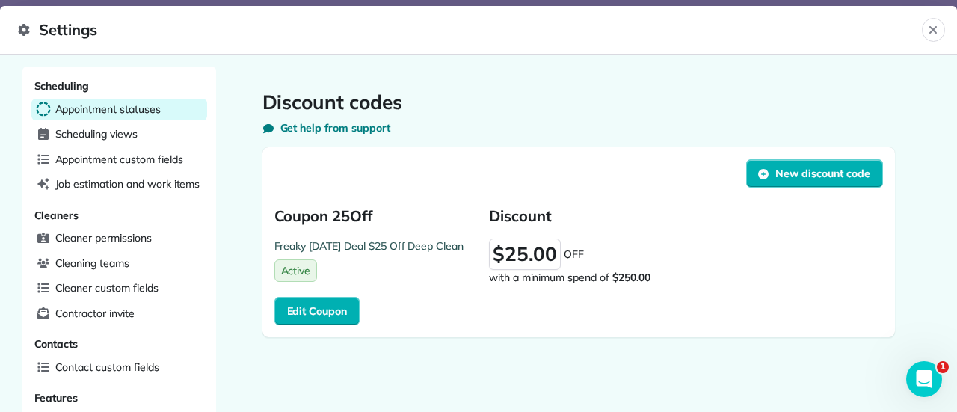
click at [69, 107] on span "Appointment statuses" at bounding box center [107, 109] width 105 height 15
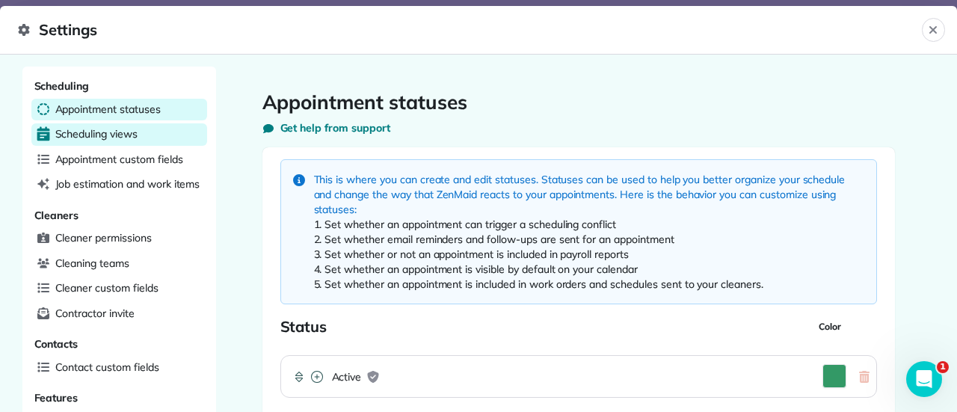
click at [79, 134] on span "Scheduling views" at bounding box center [96, 133] width 82 height 15
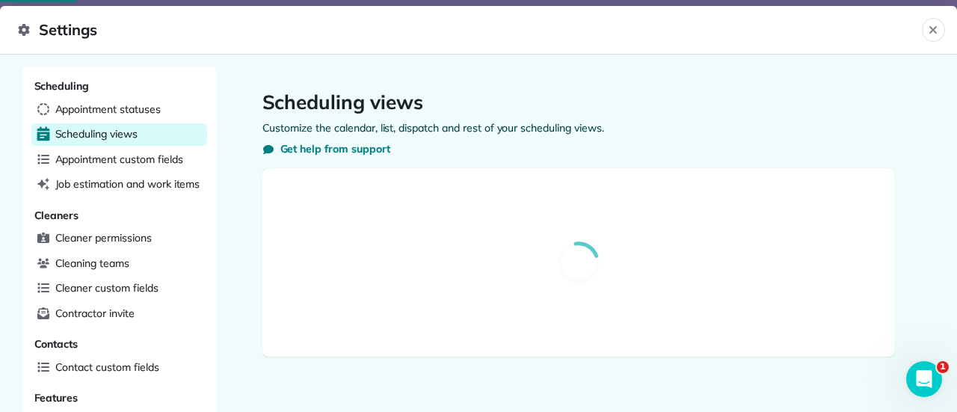
select select "**********"
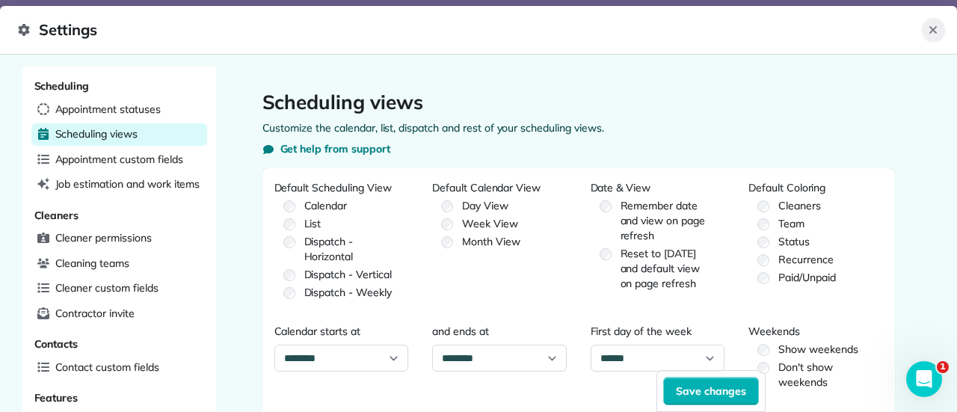
click at [938, 31] on icon "Close" at bounding box center [933, 30] width 12 height 12
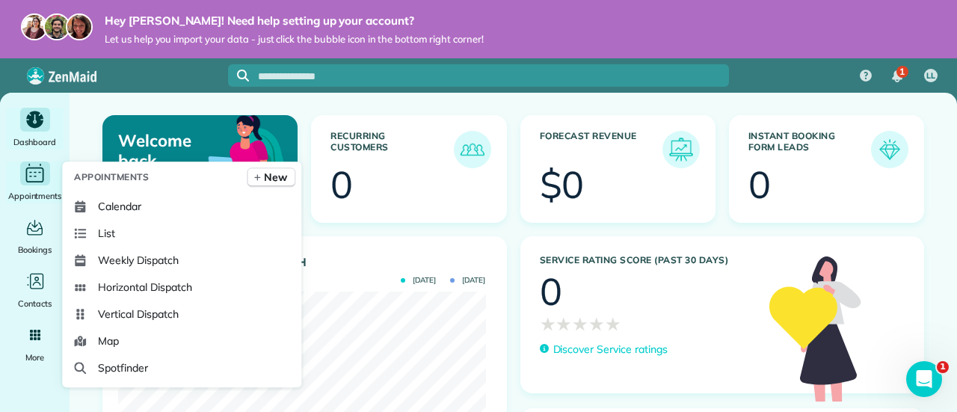
click at [28, 183] on icon "Main" at bounding box center [34, 174] width 23 height 22
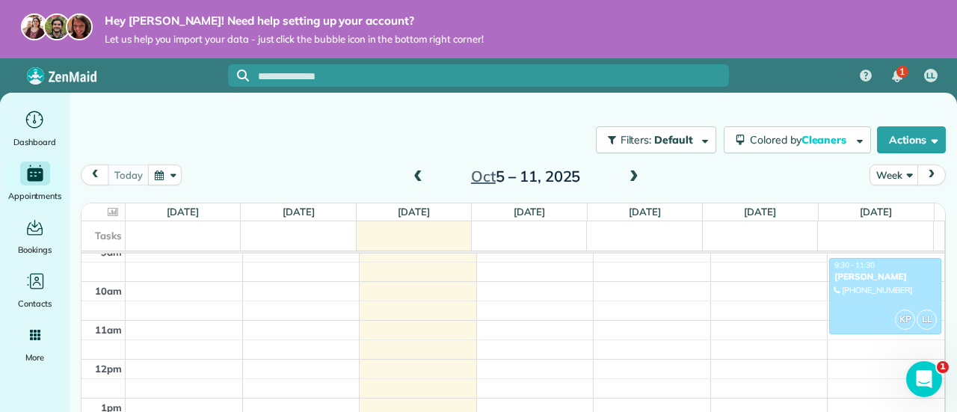
scroll to position [350, 0]
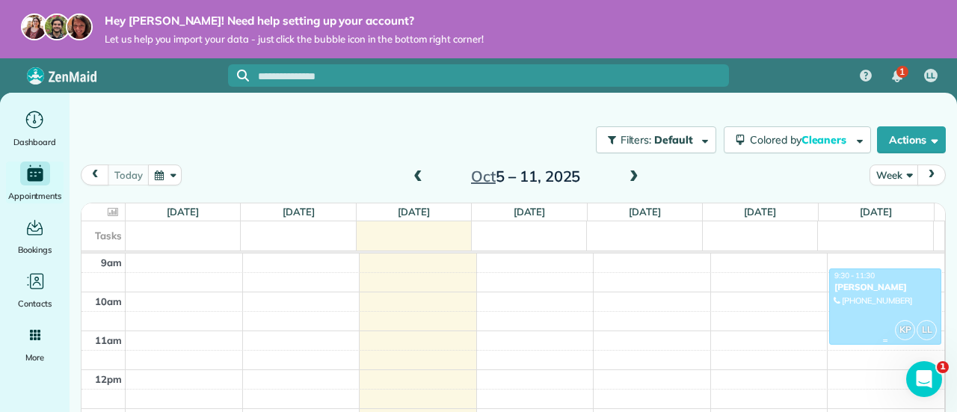
click at [857, 293] on div at bounding box center [885, 307] width 111 height 76
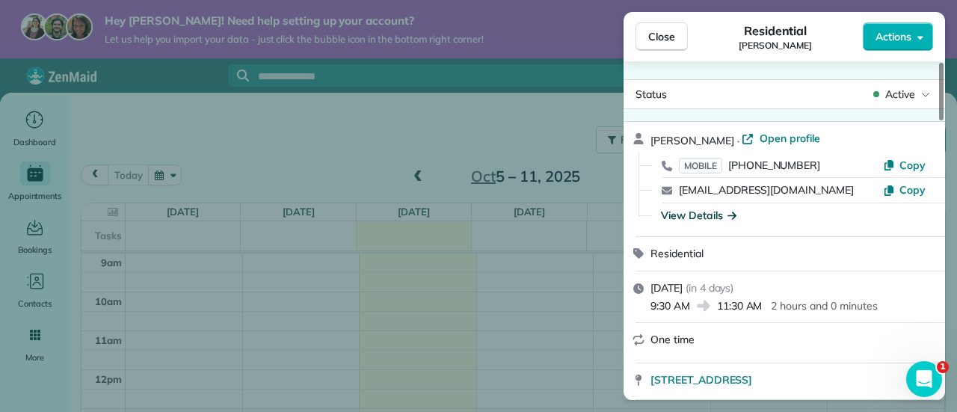
click at [718, 215] on div "View Details" at bounding box center [699, 215] width 76 height 15
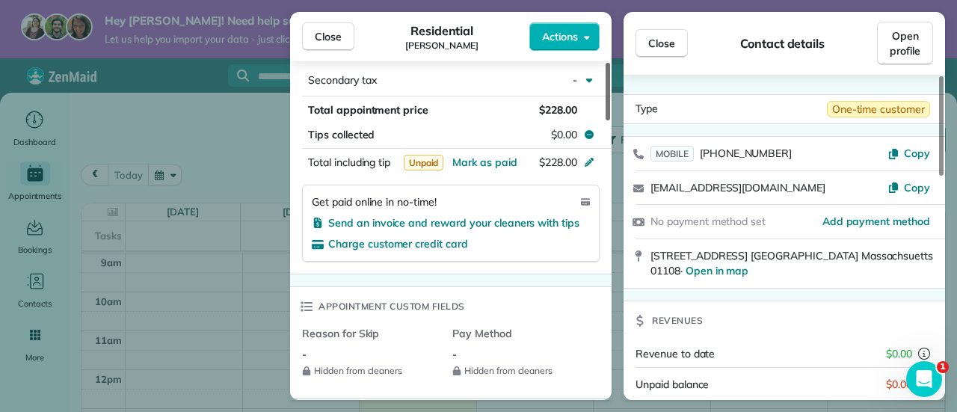
scroll to position [900, 0]
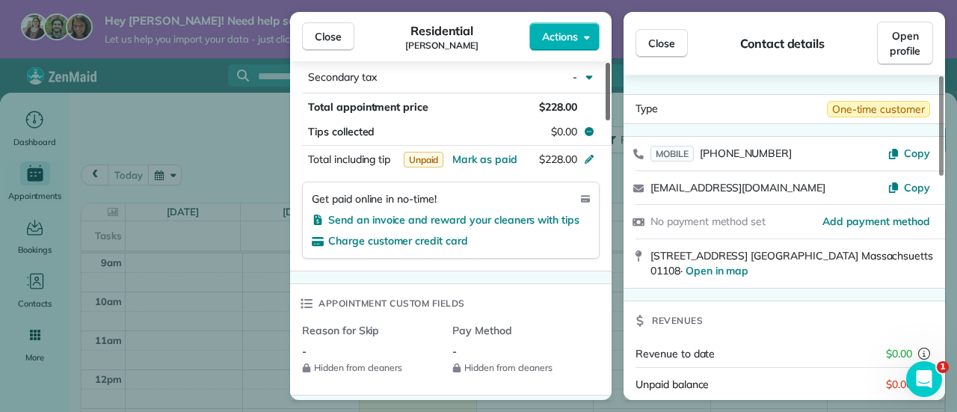
drag, startPoint x: 606, startPoint y: 90, endPoint x: 579, endPoint y: 242, distance: 154.9
click at [606, 120] on div at bounding box center [608, 92] width 4 height 58
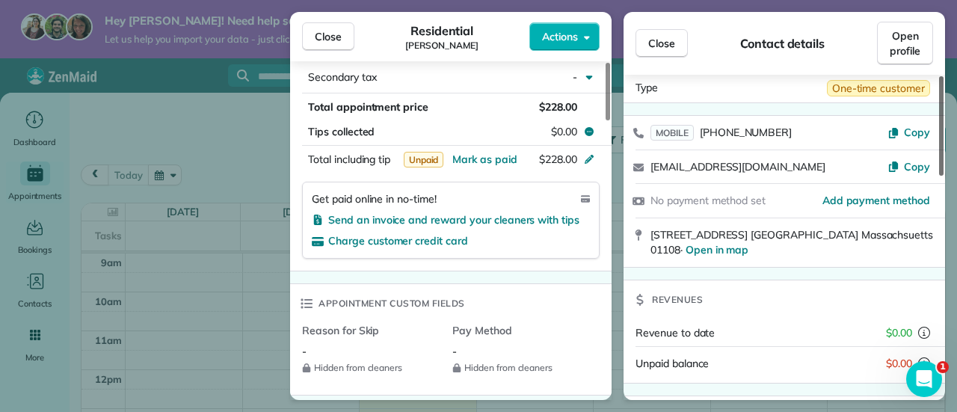
scroll to position [0, 0]
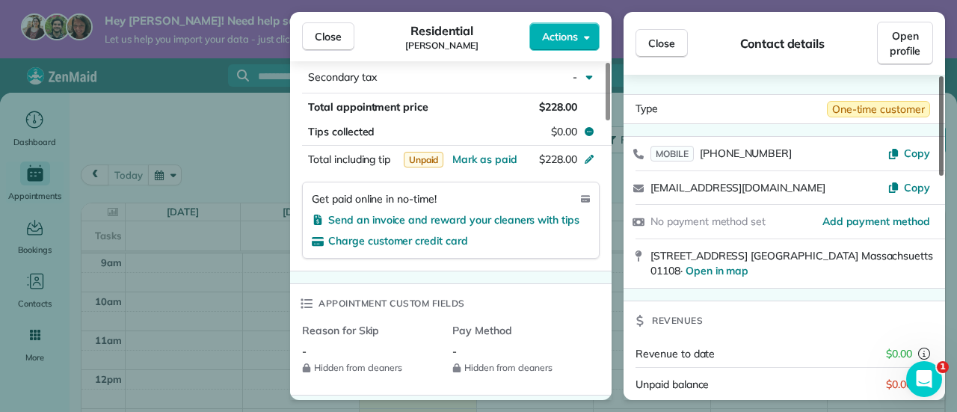
drag, startPoint x: 941, startPoint y: 114, endPoint x: 938, endPoint y: 73, distance: 40.4
click at [939, 76] on div at bounding box center [941, 125] width 4 height 99
click at [913, 45] on span "Open profile" at bounding box center [905, 43] width 31 height 30
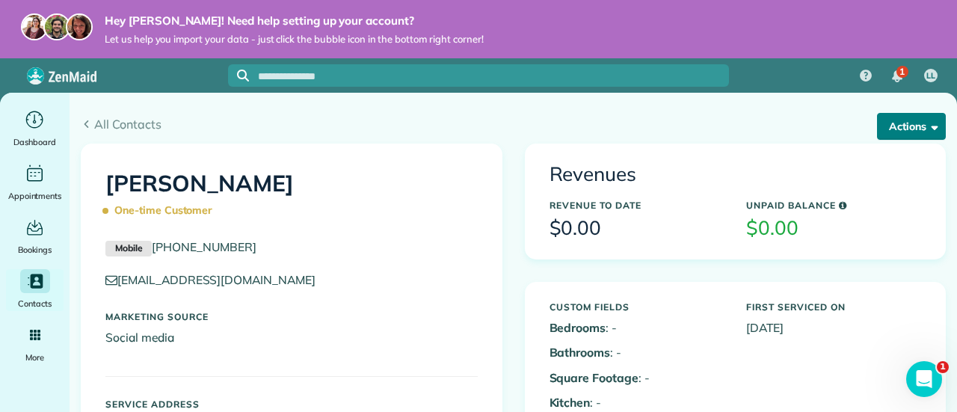
click at [930, 132] on button "Actions" at bounding box center [911, 126] width 69 height 27
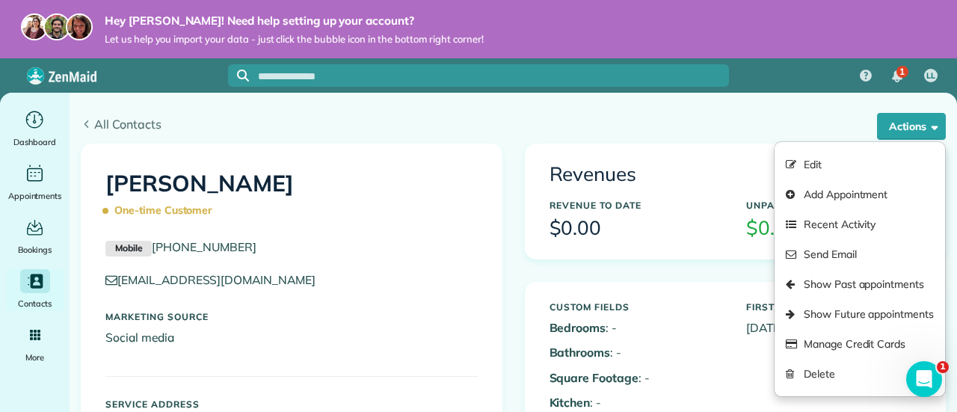
click at [99, 124] on span "All Contacts" at bounding box center [520, 124] width 852 height 18
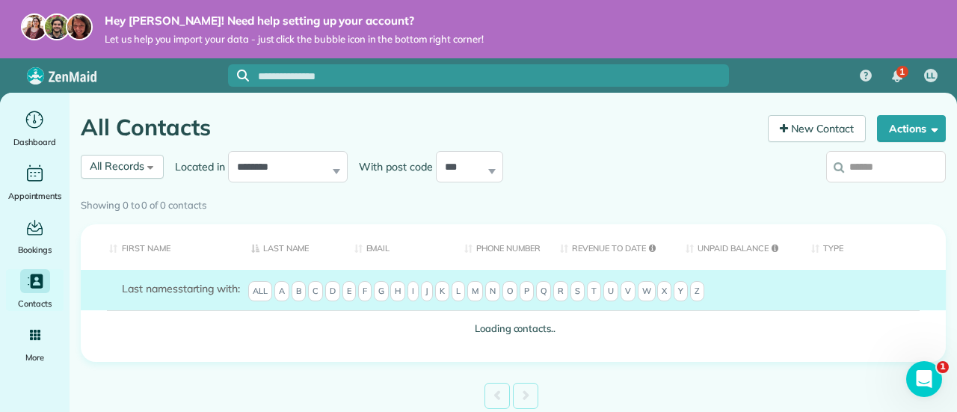
click at [319, 292] on span "C" at bounding box center [315, 291] width 15 height 21
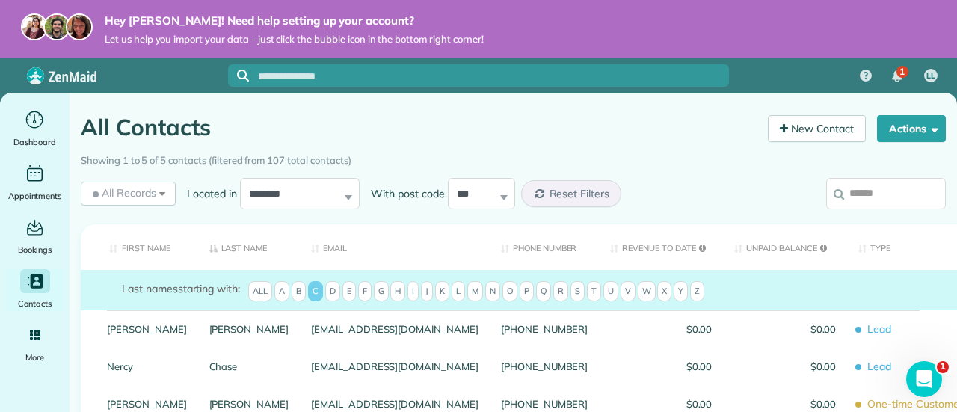
click at [319, 292] on span "C" at bounding box center [315, 291] width 15 height 21
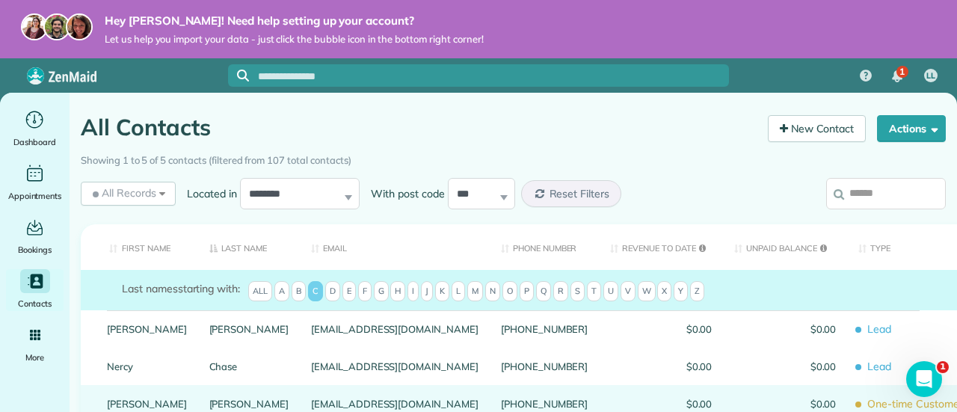
click at [228, 401] on link "[PERSON_NAME]" at bounding box center [249, 404] width 80 height 10
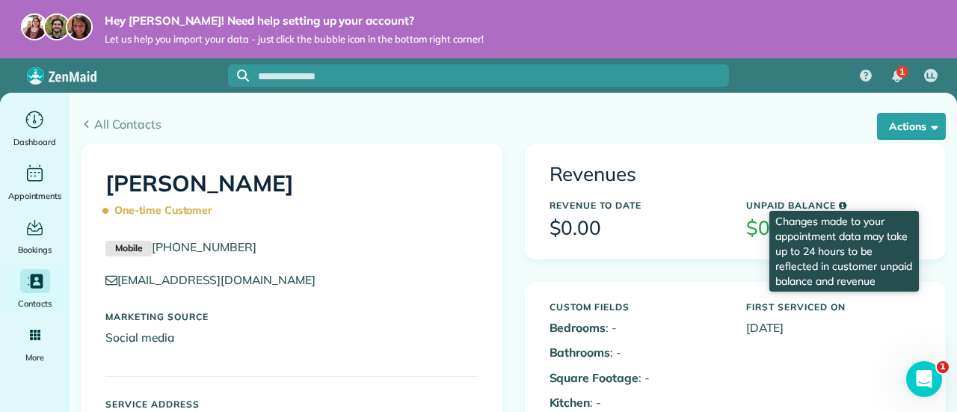
click at [839, 205] on icon at bounding box center [843, 205] width 8 height 9
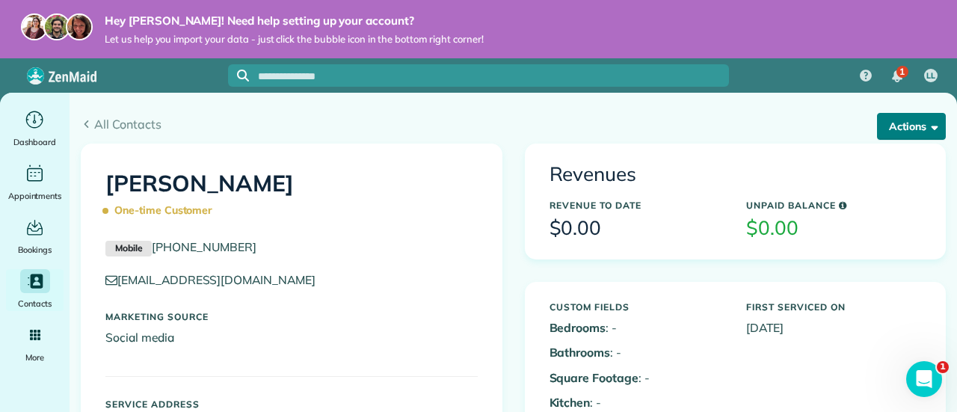
click at [900, 123] on button "Actions" at bounding box center [911, 126] width 69 height 27
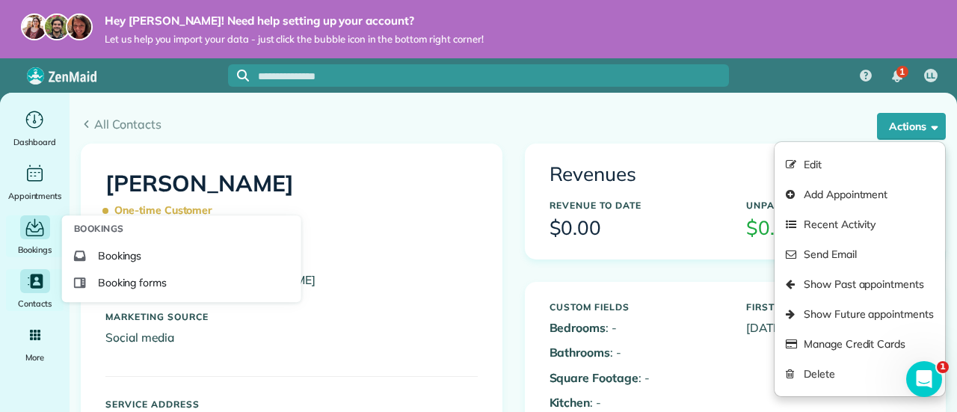
click at [33, 237] on icon "Main" at bounding box center [34, 228] width 23 height 22
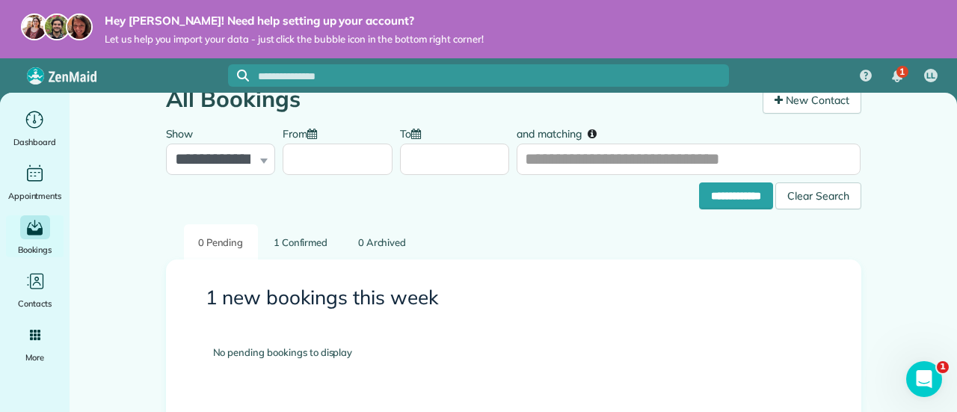
scroll to position [28, 0]
click at [286, 247] on link "1 Confirmed" at bounding box center [300, 242] width 83 height 35
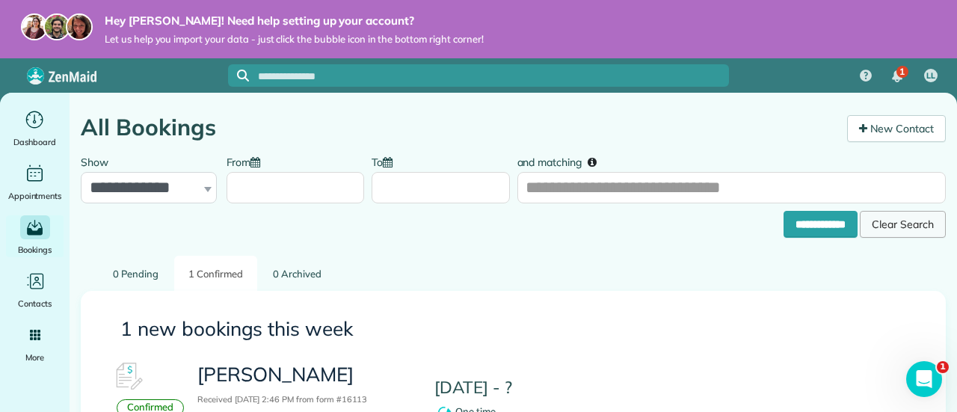
click at [879, 227] on div "Clear Search" at bounding box center [903, 224] width 86 height 27
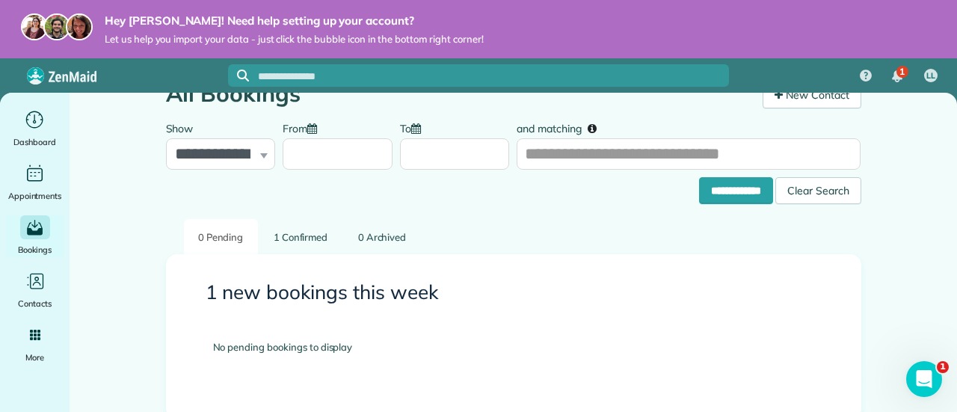
scroll to position [40, 0]
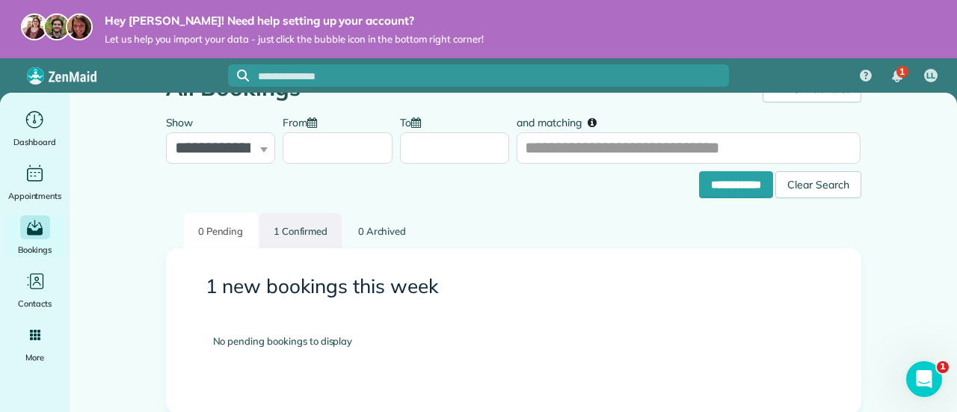
click at [295, 241] on link "1 Confirmed" at bounding box center [300, 230] width 83 height 35
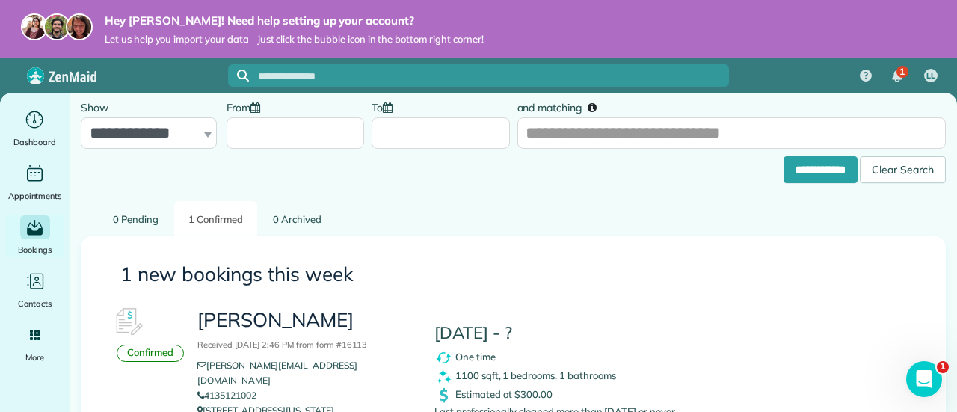
scroll to position [148, 0]
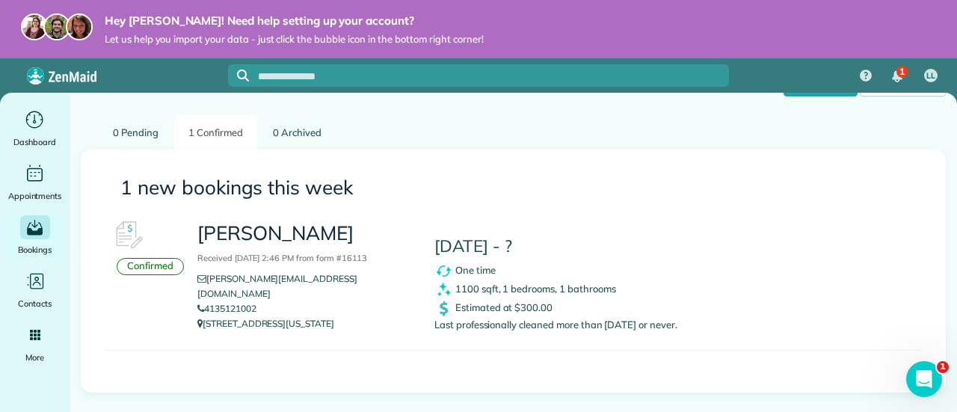
drag, startPoint x: 305, startPoint y: 265, endPoint x: 242, endPoint y: 250, distance: 64.6
click at [242, 253] on small "Received [DATE] 2:46 PM from form #16113" at bounding box center [282, 258] width 170 height 10
drag, startPoint x: 239, startPoint y: 231, endPoint x: 121, endPoint y: 231, distance: 117.4
click at [121, 231] on img at bounding box center [127, 235] width 45 height 45
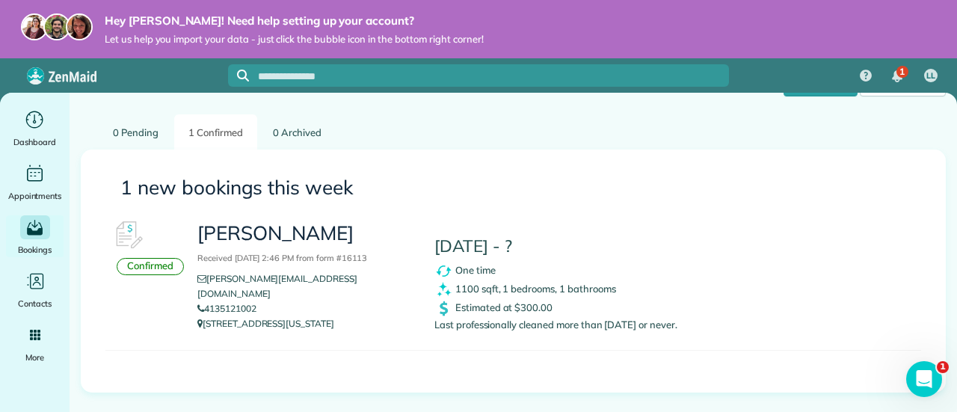
click at [121, 231] on img at bounding box center [127, 235] width 45 height 45
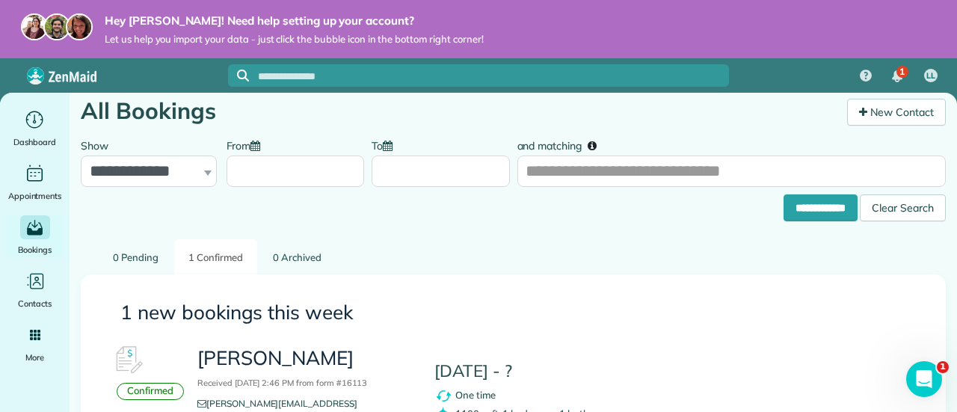
scroll to position [0, 0]
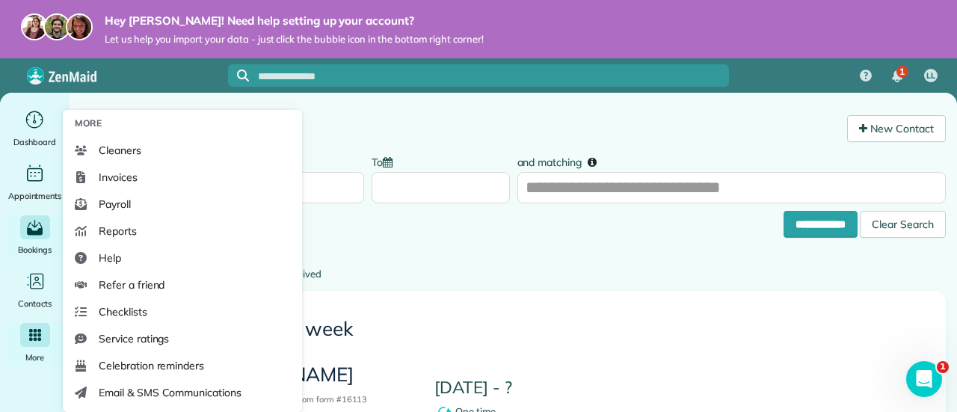
click at [29, 342] on icon "Main" at bounding box center [34, 334] width 13 height 13
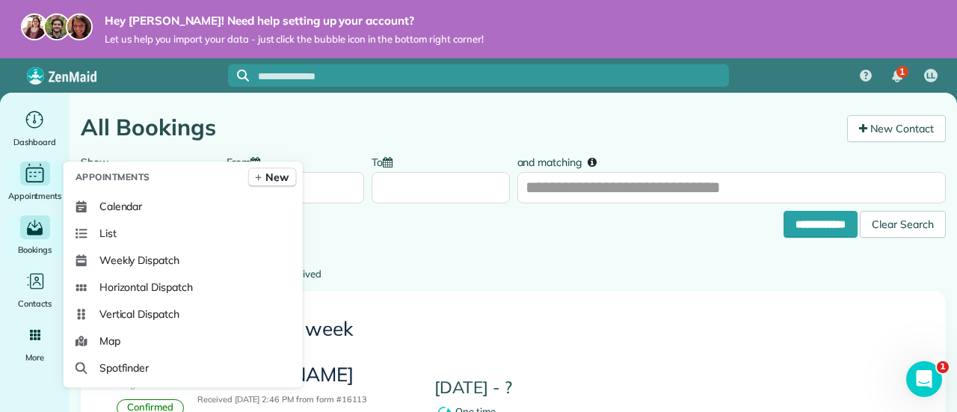
click at [36, 170] on icon "Main" at bounding box center [34, 174] width 23 height 22
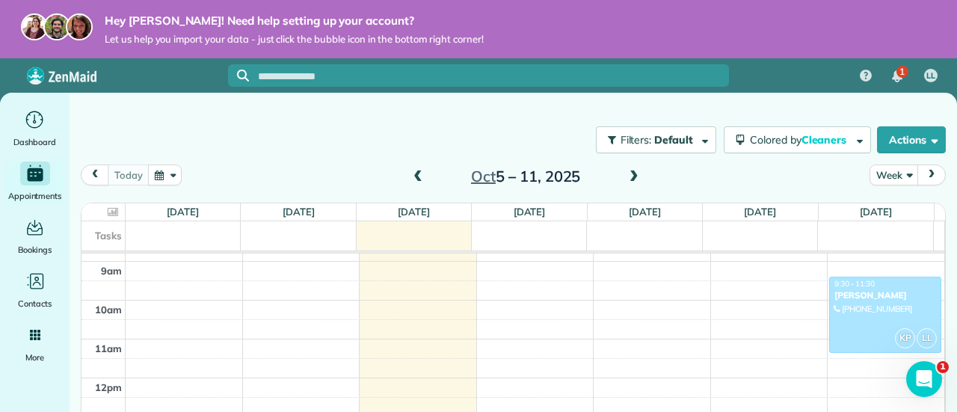
scroll to position [344, 0]
click at [863, 306] on div at bounding box center [885, 313] width 111 height 76
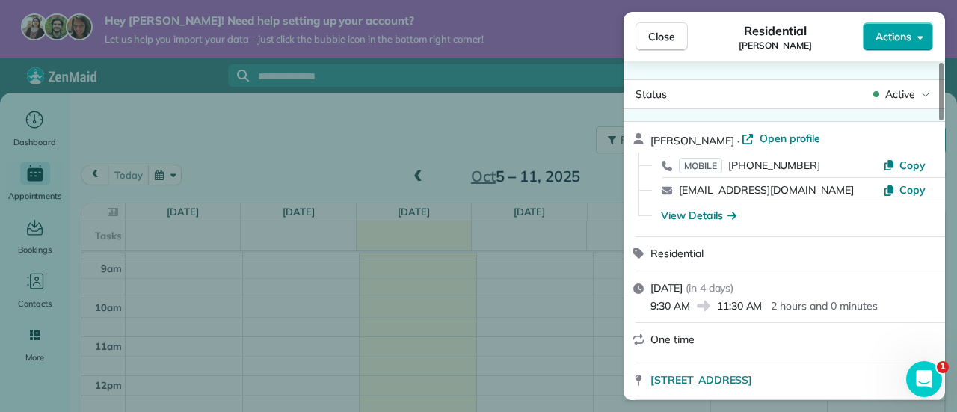
click at [923, 37] on icon "button" at bounding box center [920, 36] width 6 height 11
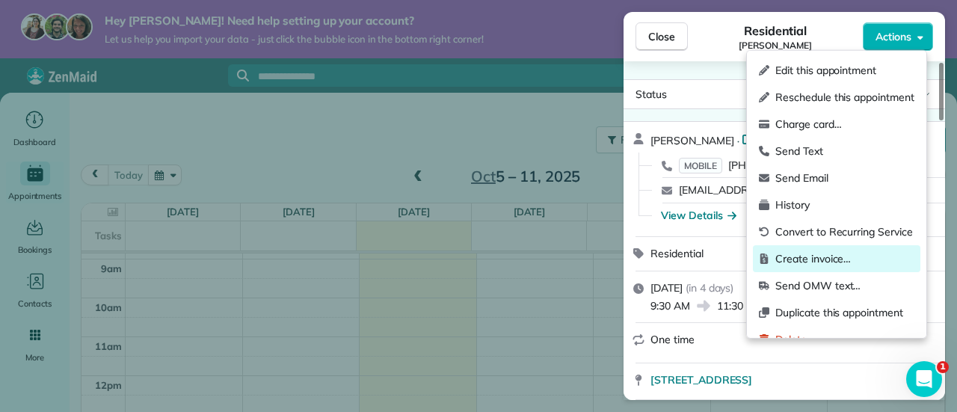
click at [806, 266] on span "Create invoice…" at bounding box center [844, 258] width 139 height 15
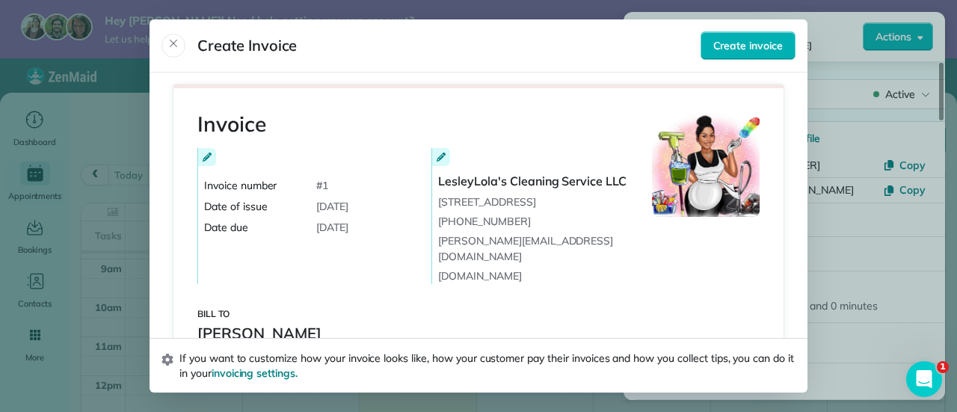
click at [330, 203] on span "October 7, 2025" at bounding box center [332, 206] width 32 height 15
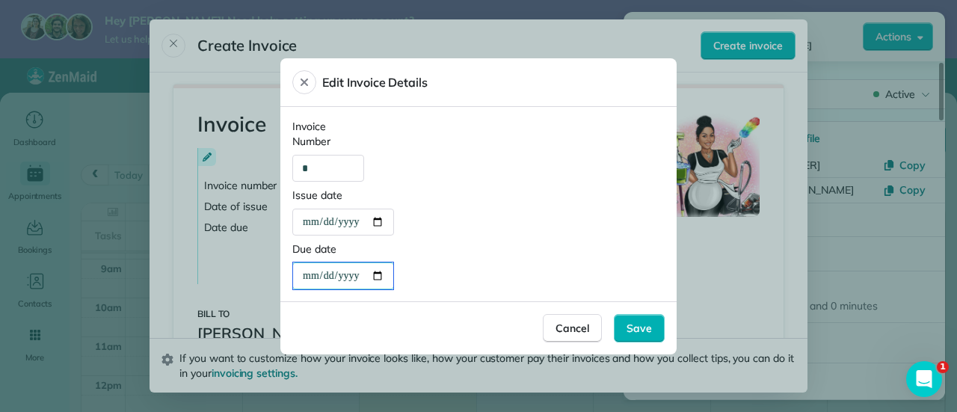
click at [330, 282] on div "**********" at bounding box center [343, 275] width 100 height 27
click at [387, 277] on div "**********" at bounding box center [343, 275] width 100 height 27
type div "**********"
click at [638, 328] on span "Save" at bounding box center [639, 328] width 25 height 15
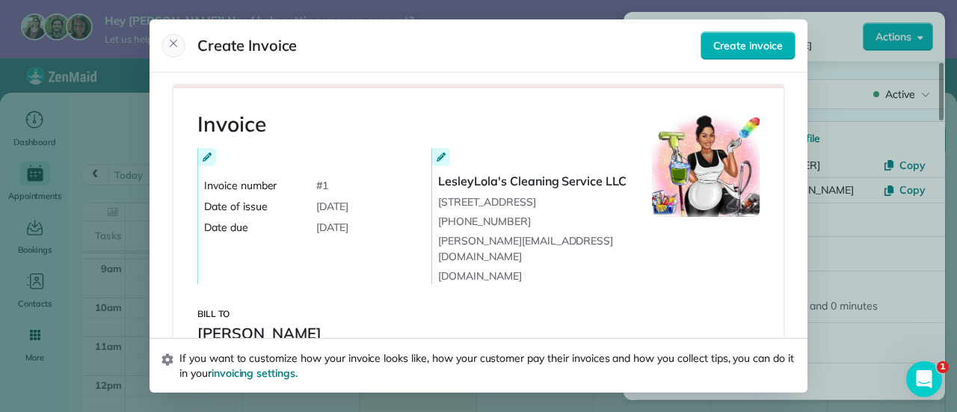
click at [173, 47] on icon "Close" at bounding box center [173, 43] width 12 height 12
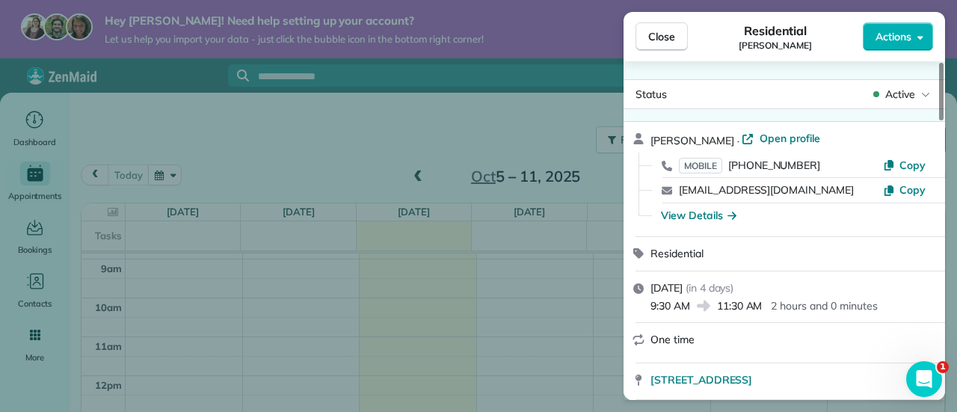
click at [30, 120] on div "Close Residential [PERSON_NAME] Actions Status Active [PERSON_NAME] · Open prof…" at bounding box center [478, 206] width 957 height 412
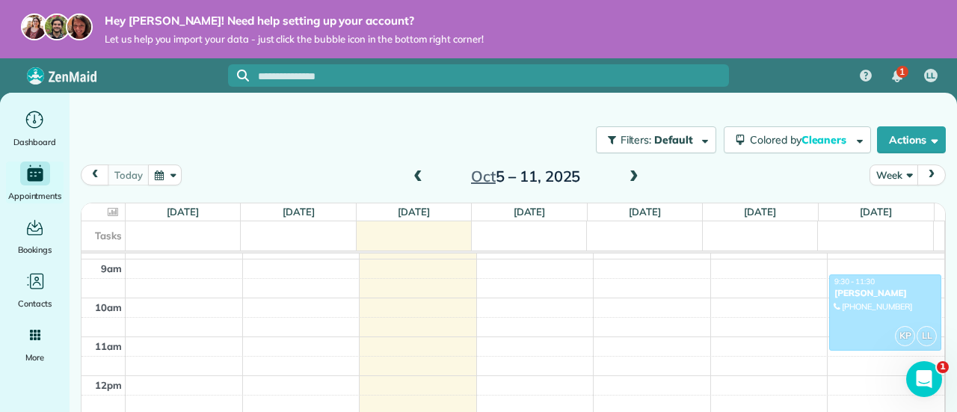
click at [30, 120] on div at bounding box center [478, 206] width 957 height 412
click at [30, 120] on icon "Main" at bounding box center [35, 119] width 20 height 19
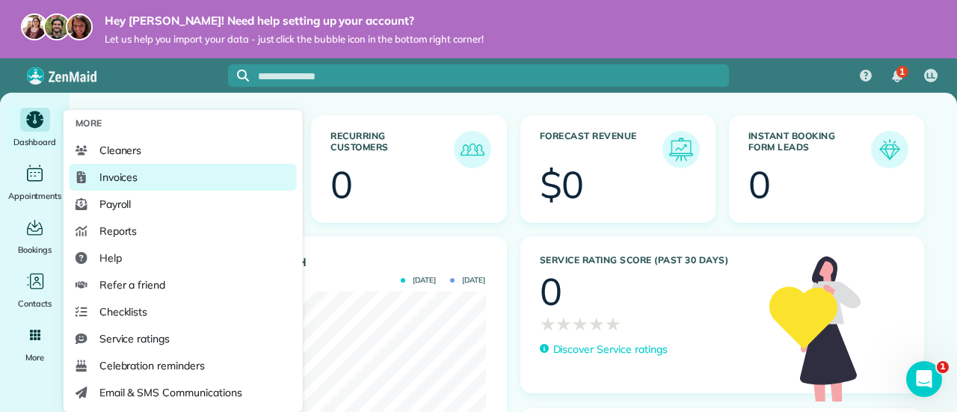
click at [106, 175] on span "Invoices" at bounding box center [118, 177] width 39 height 15
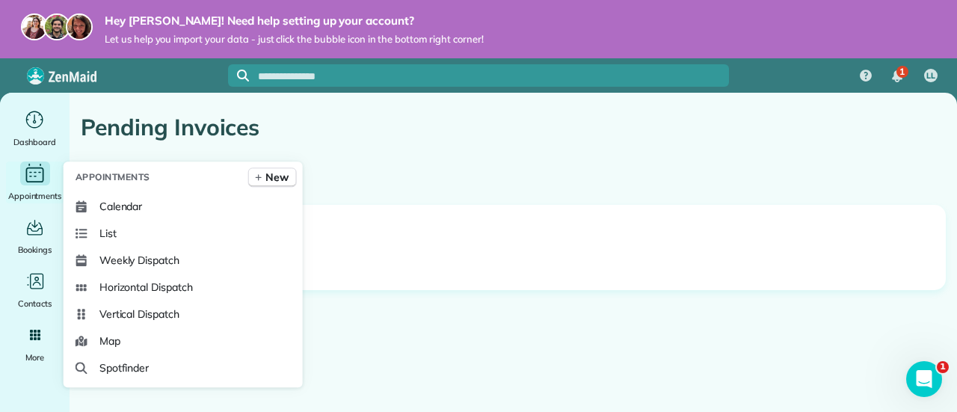
click at [33, 174] on icon "Main" at bounding box center [34, 174] width 23 height 22
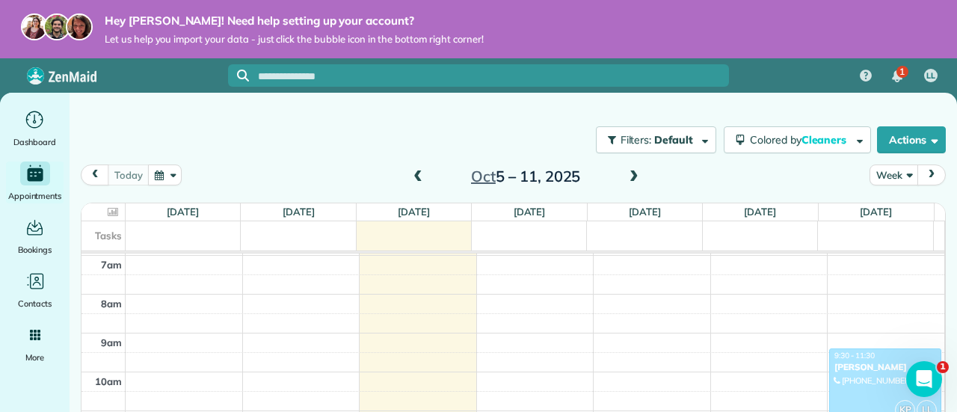
click at [878, 372] on div at bounding box center [885, 387] width 111 height 76
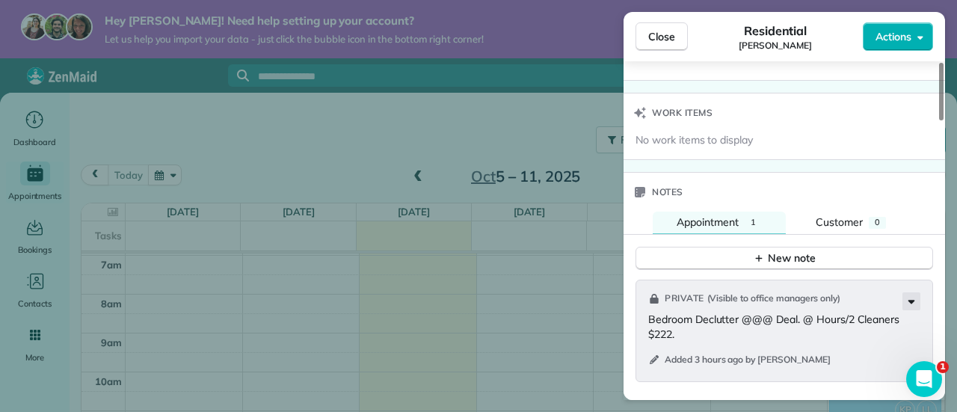
scroll to position [1221, 0]
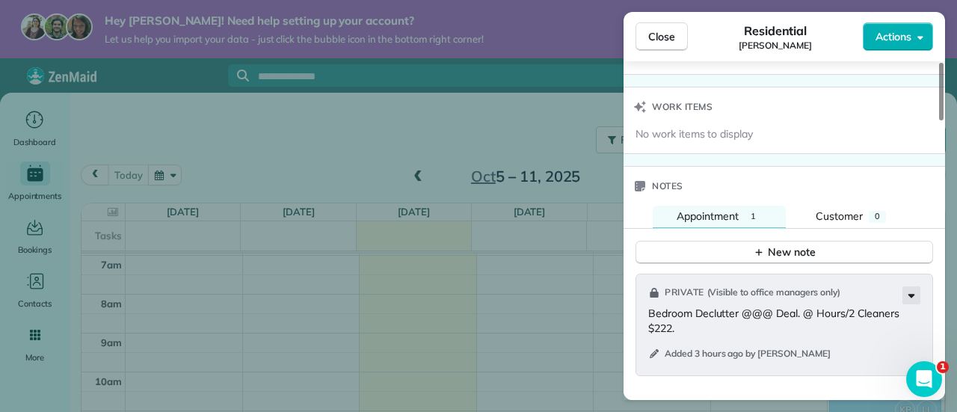
drag, startPoint x: 941, startPoint y: 68, endPoint x: 918, endPoint y: 275, distance: 208.3
click at [939, 120] on div at bounding box center [941, 92] width 4 height 58
click at [730, 209] on span "Appointment" at bounding box center [708, 215] width 62 height 13
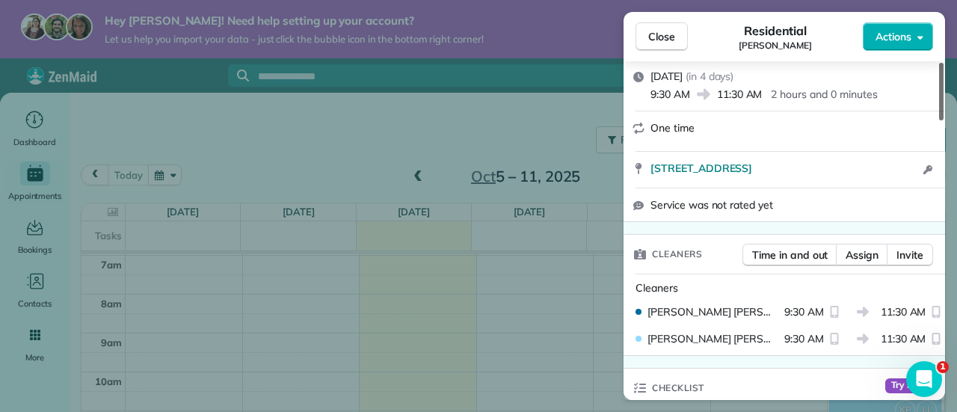
scroll to position [0, 0]
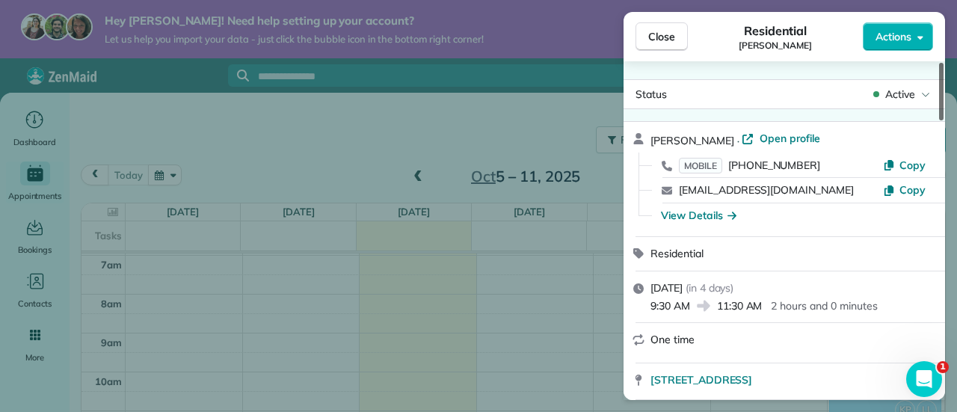
drag, startPoint x: 941, startPoint y: 276, endPoint x: 948, endPoint y: 55, distance: 220.7
click at [944, 63] on div at bounding box center [941, 92] width 4 height 58
click at [923, 35] on icon "button" at bounding box center [920, 36] width 6 height 11
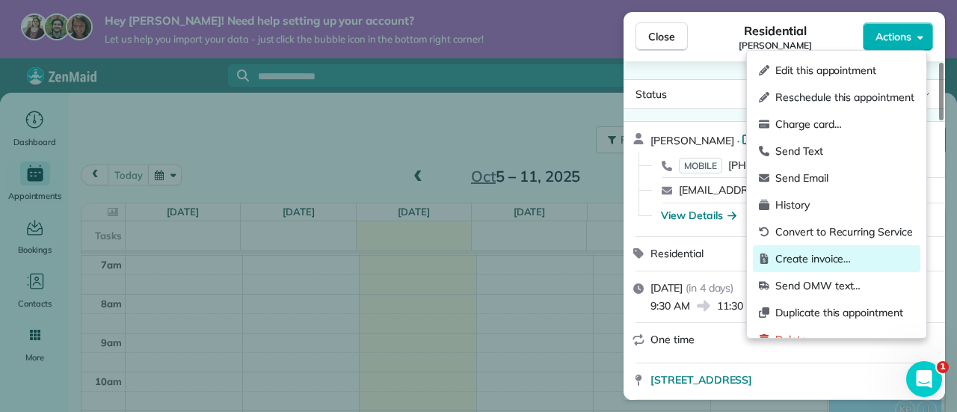
click at [783, 266] on span "Create invoice…" at bounding box center [844, 258] width 139 height 15
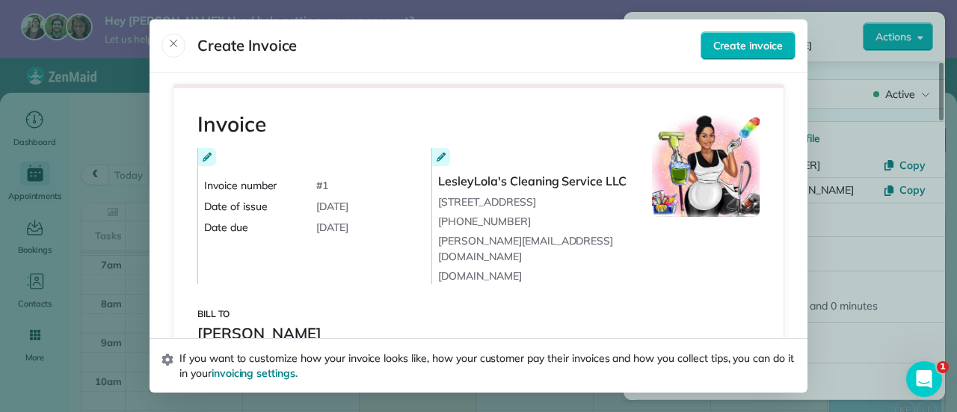
click at [339, 218] on div "Invoice number # 1 Date of issue [DATE] Date due [DATE]" at bounding box center [313, 206] width 218 height 57
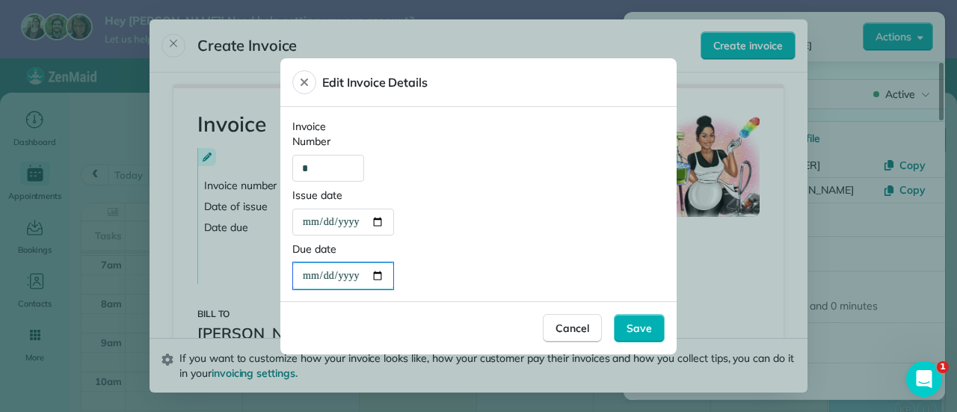
click at [380, 274] on div "**********" at bounding box center [343, 275] width 100 height 27
type div "**********"
click at [636, 330] on span "Save" at bounding box center [639, 328] width 25 height 15
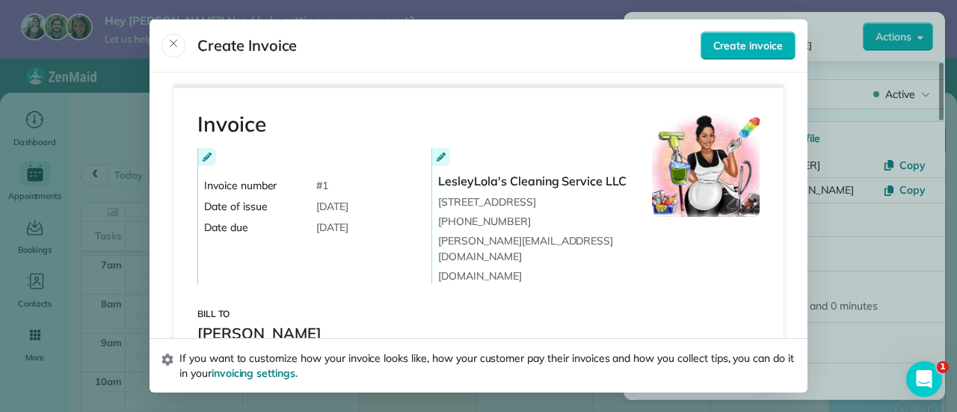
click at [437, 159] on icon at bounding box center [441, 157] width 9 height 9
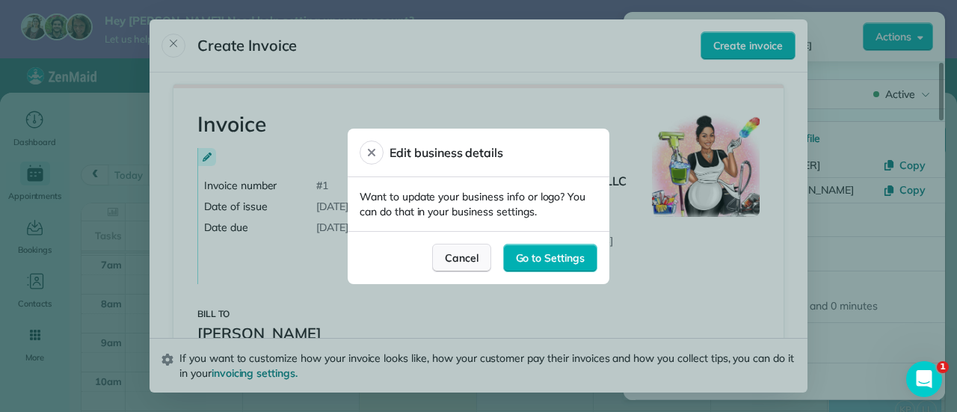
click at [481, 258] on div "Cancel" at bounding box center [461, 258] width 59 height 28
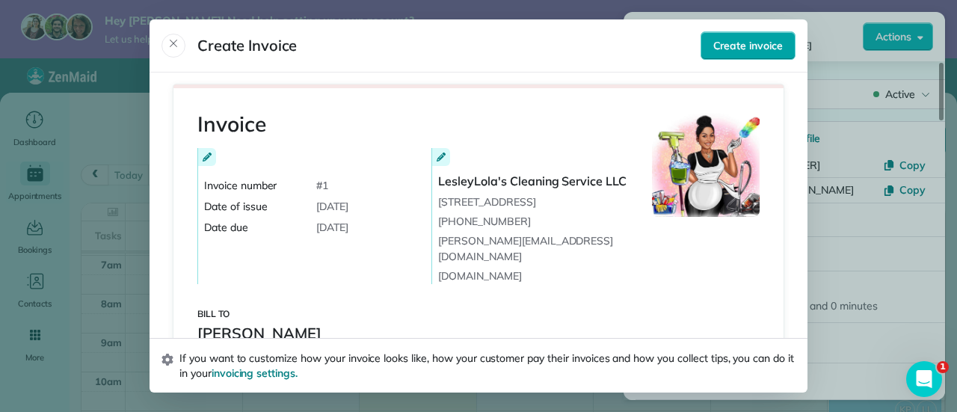
click at [770, 43] on span "Create invoice" at bounding box center [748, 45] width 70 height 15
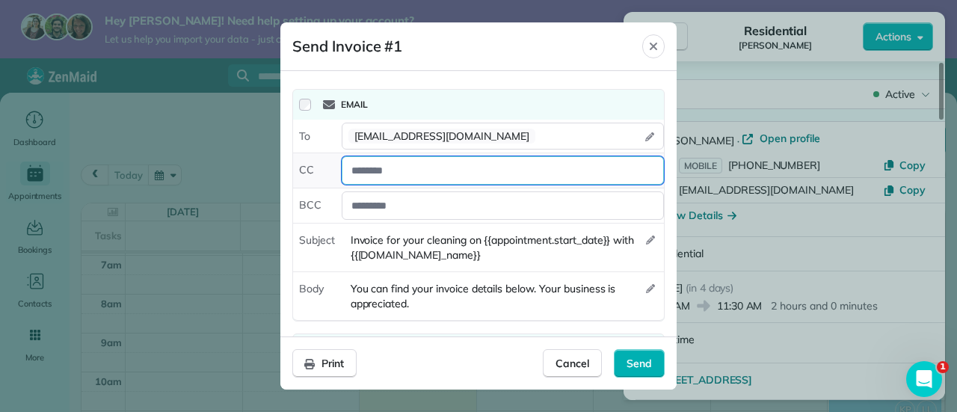
click at [559, 170] on div at bounding box center [503, 170] width 322 height 28
type div "**********"
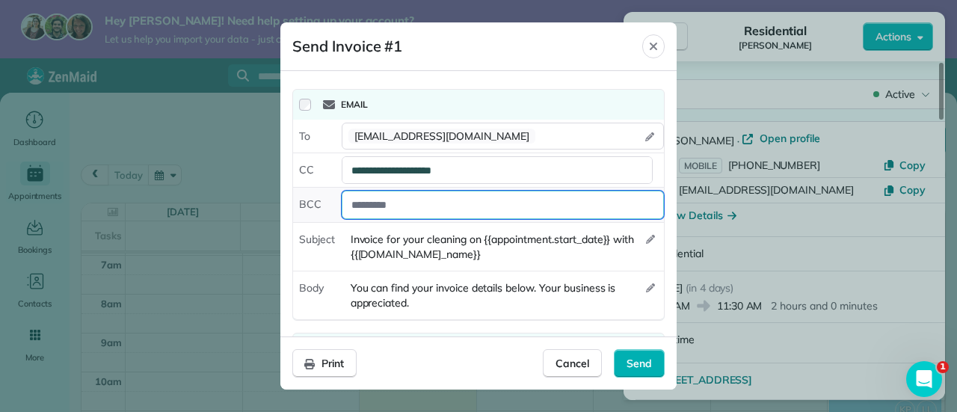
click at [522, 212] on div at bounding box center [503, 205] width 322 height 28
type div "**********"
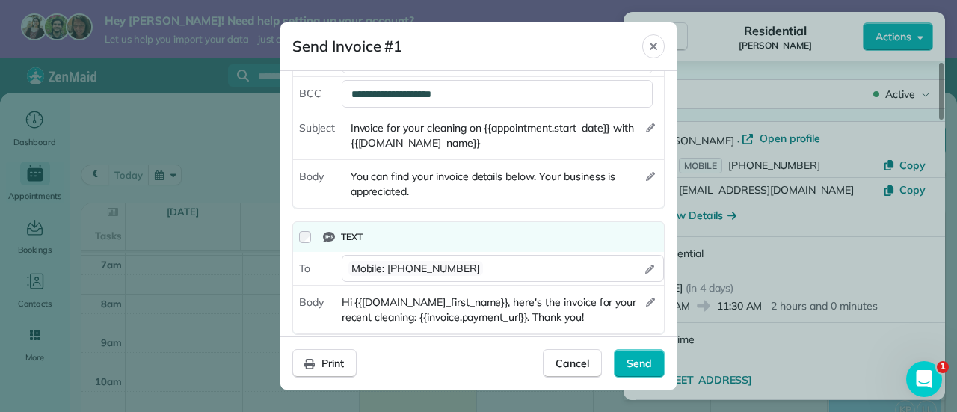
scroll to position [123, 0]
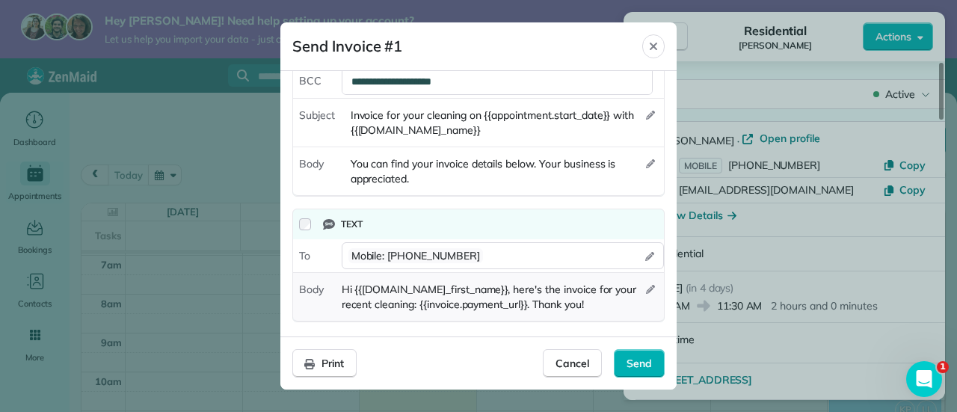
click at [646, 286] on icon "button" at bounding box center [650, 289] width 9 height 9
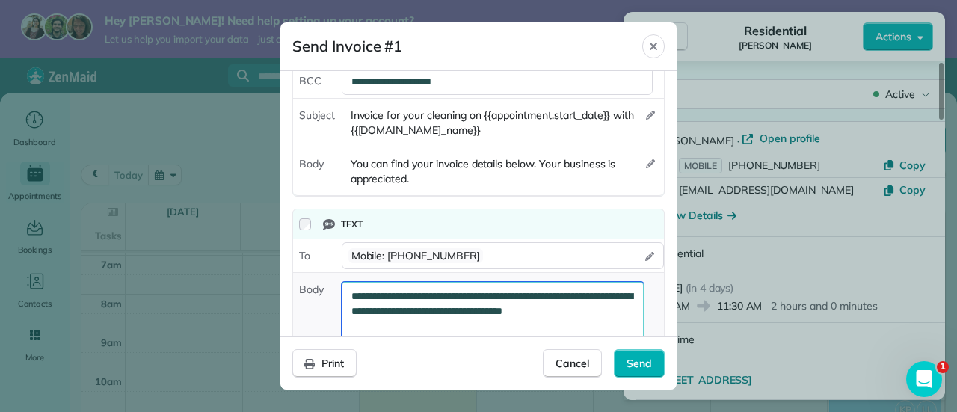
click at [381, 310] on textarea "**********" at bounding box center [493, 325] width 303 height 87
type textarea "**********"
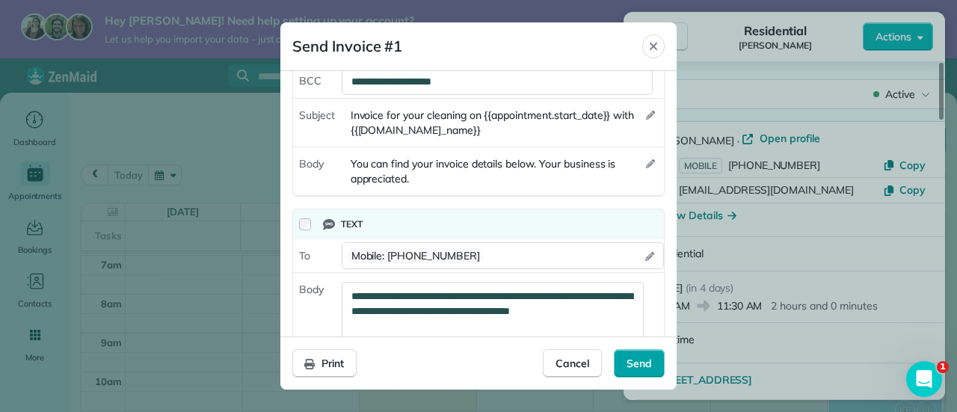
click at [641, 363] on span "Send" at bounding box center [639, 363] width 25 height 15
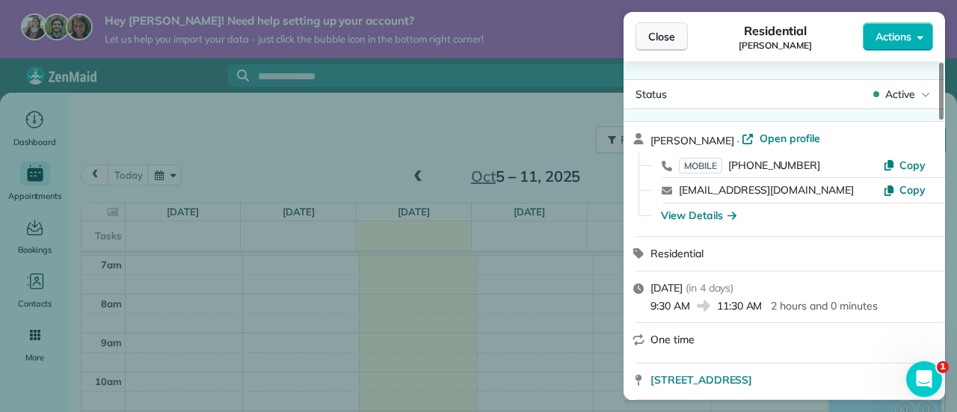
click at [642, 35] on button "Close" at bounding box center [662, 36] width 52 height 28
